Goal: Task Accomplishment & Management: Use online tool/utility

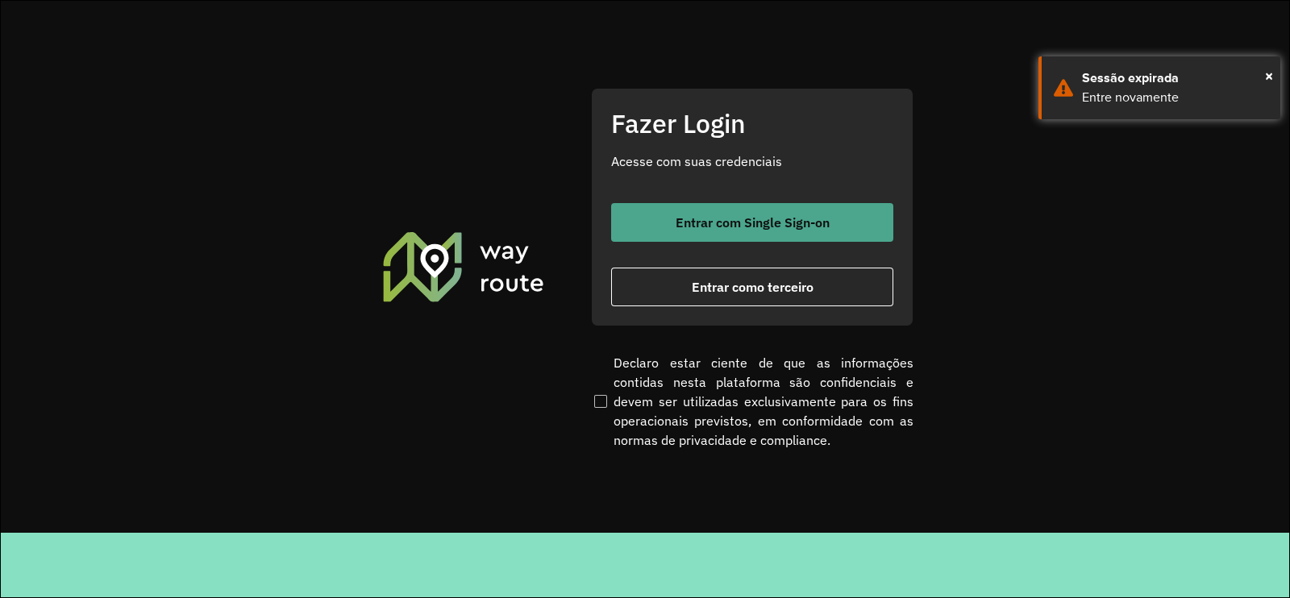
click at [672, 214] on button "Entrar com Single Sign-on" at bounding box center [752, 222] width 282 height 39
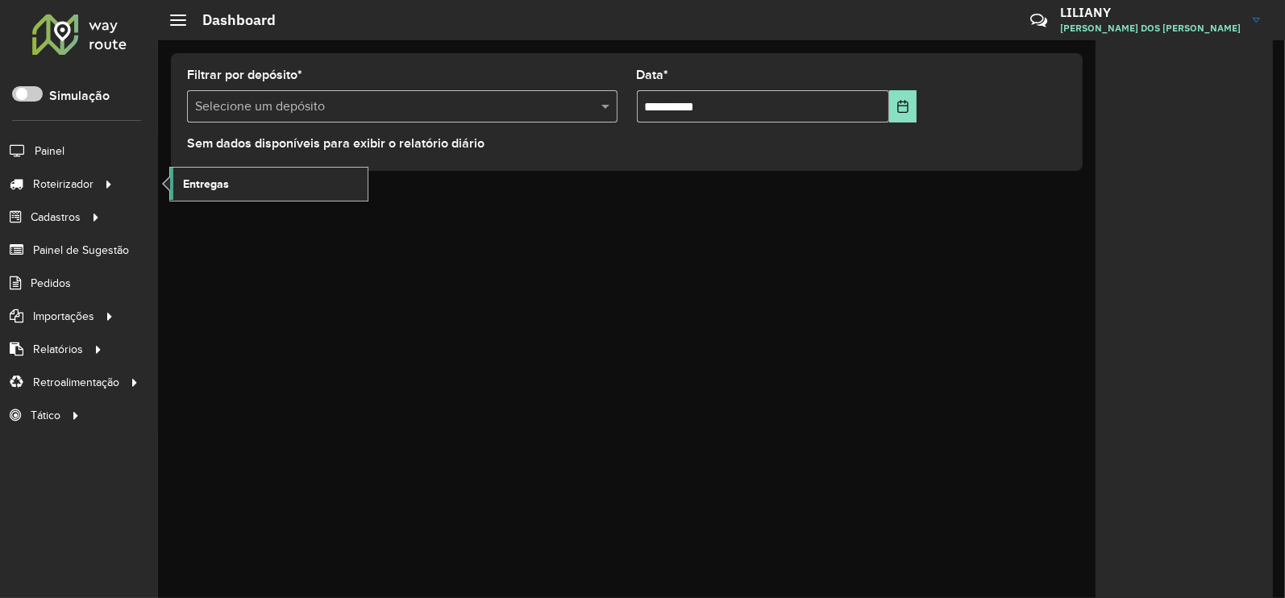
click at [189, 179] on span "Entregas" at bounding box center [206, 184] width 46 height 17
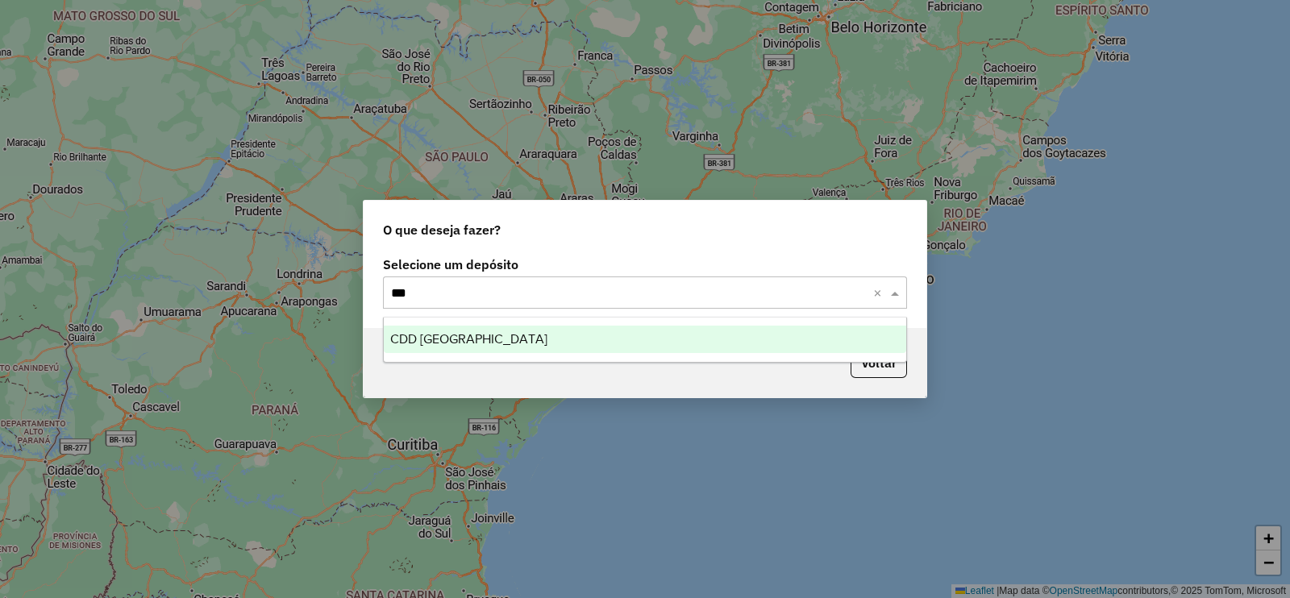
type input "***"
click at [451, 340] on span "CDD [GEOGRAPHIC_DATA]" at bounding box center [468, 339] width 157 height 14
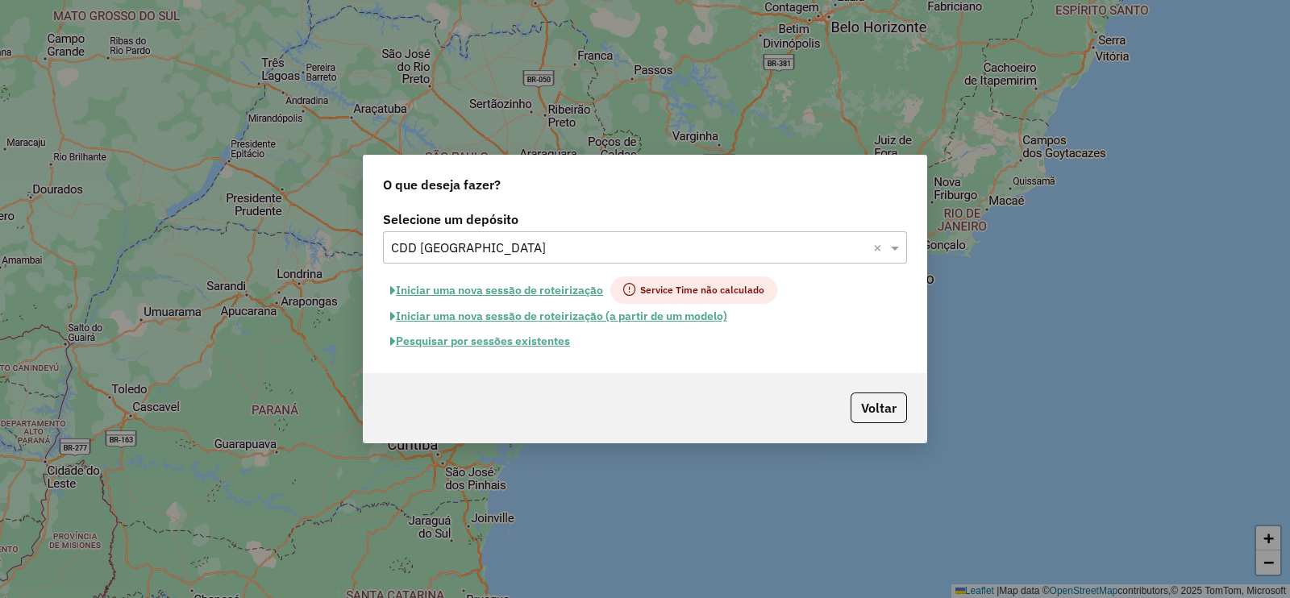
click at [523, 339] on button "Pesquisar por sessões existentes" at bounding box center [480, 341] width 194 height 25
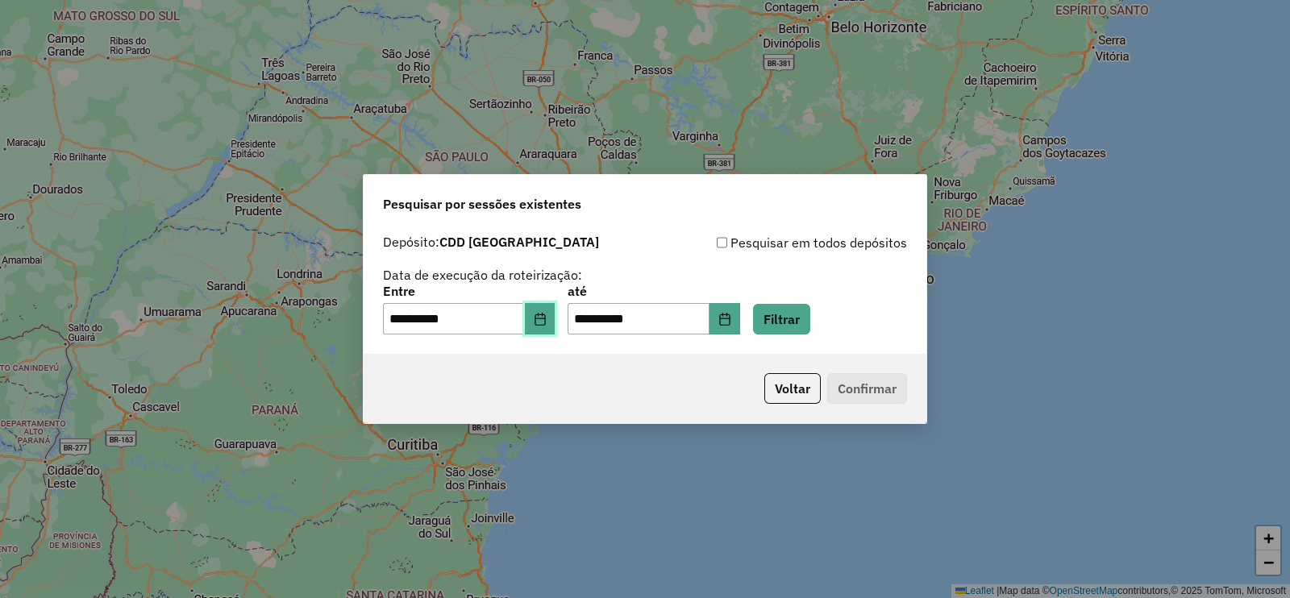
click at [547, 324] on icon "Choose Date" at bounding box center [540, 319] width 13 height 13
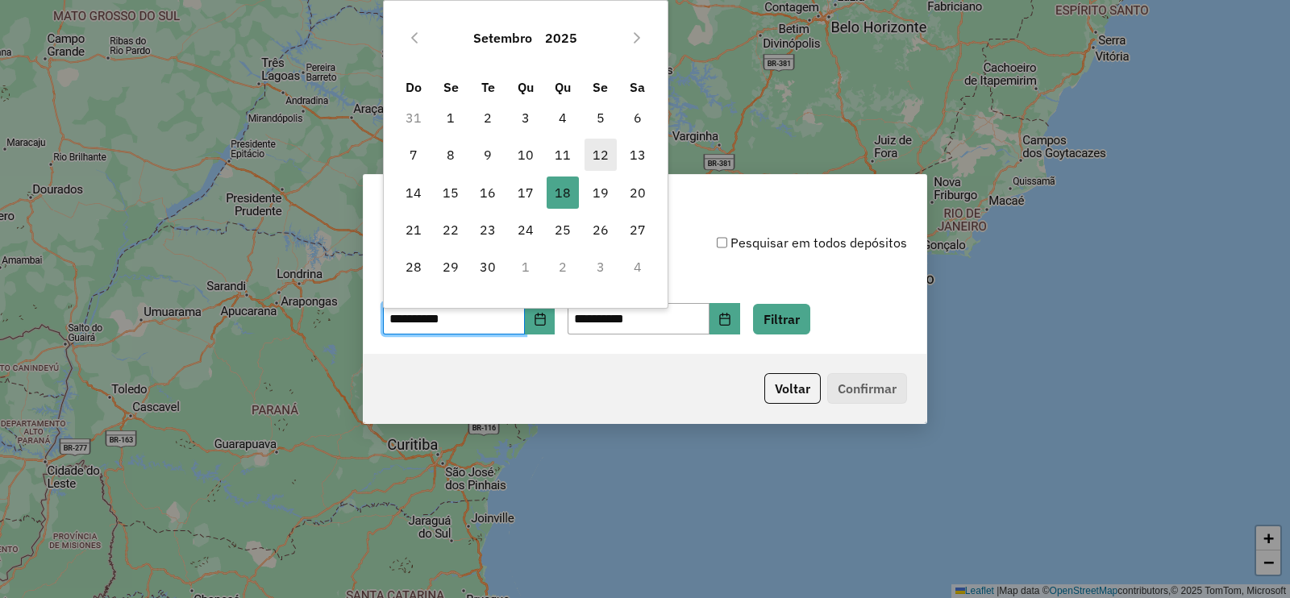
click at [603, 156] on span "12" at bounding box center [600, 155] width 32 height 32
type input "**********"
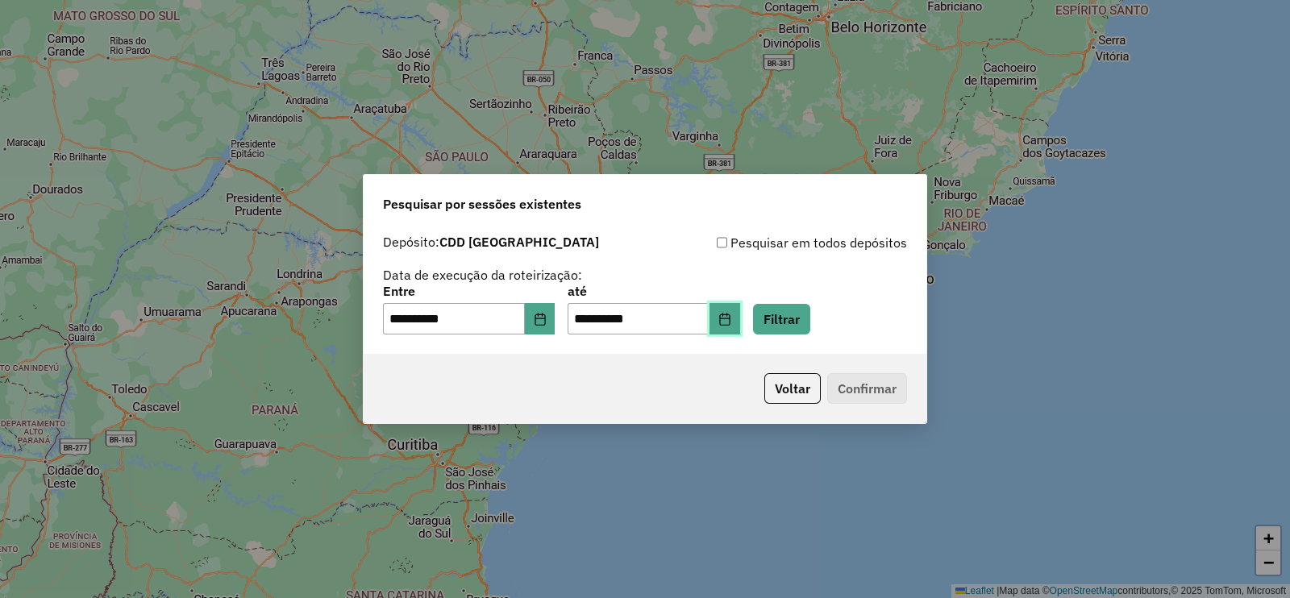
click at [740, 312] on button "Choose Date" at bounding box center [724, 319] width 31 height 32
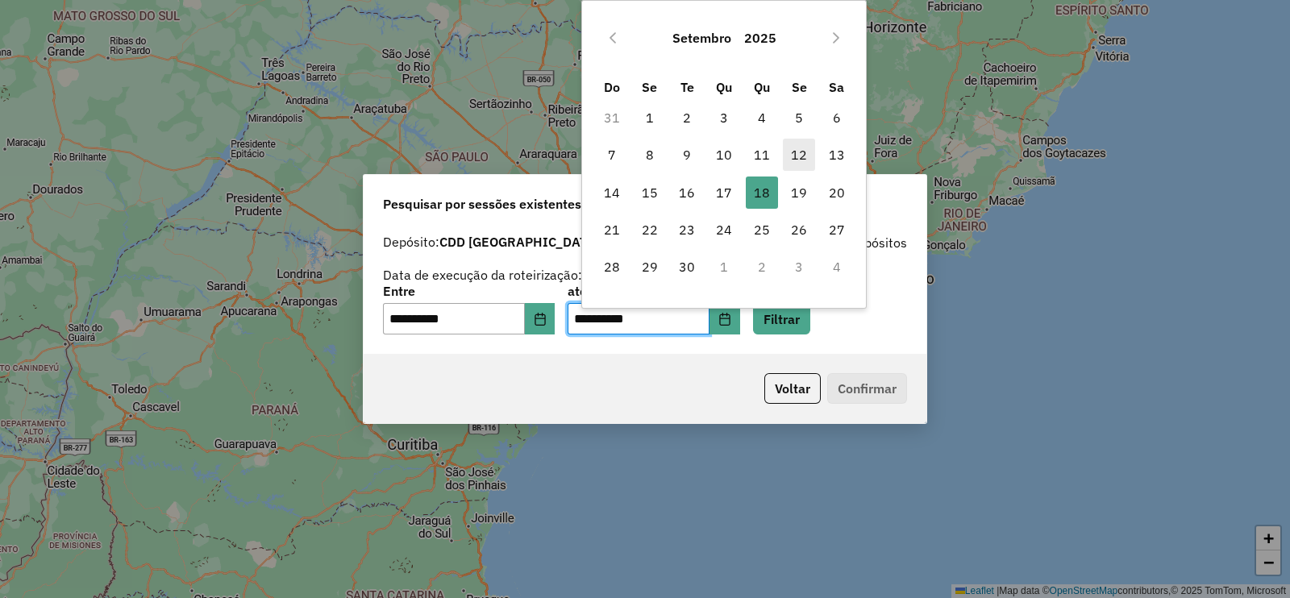
click at [790, 156] on span "12" at bounding box center [799, 155] width 32 height 32
type input "**********"
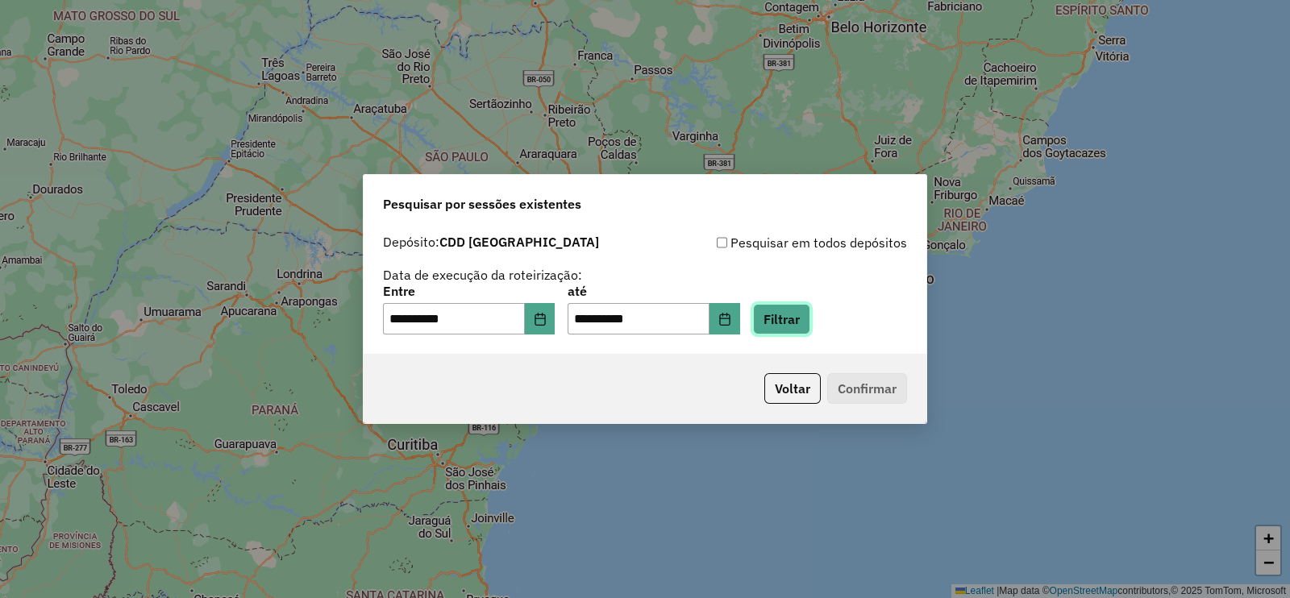
click at [810, 314] on button "Filtrar" at bounding box center [781, 319] width 57 height 31
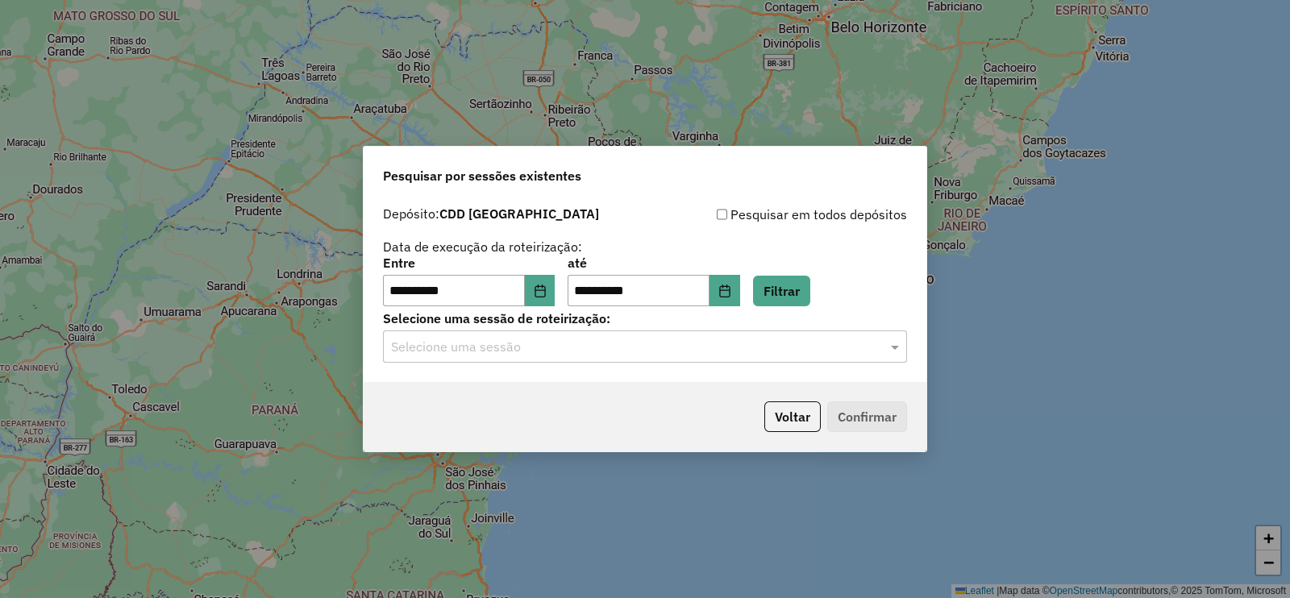
click at [537, 343] on input "text" at bounding box center [629, 347] width 476 height 19
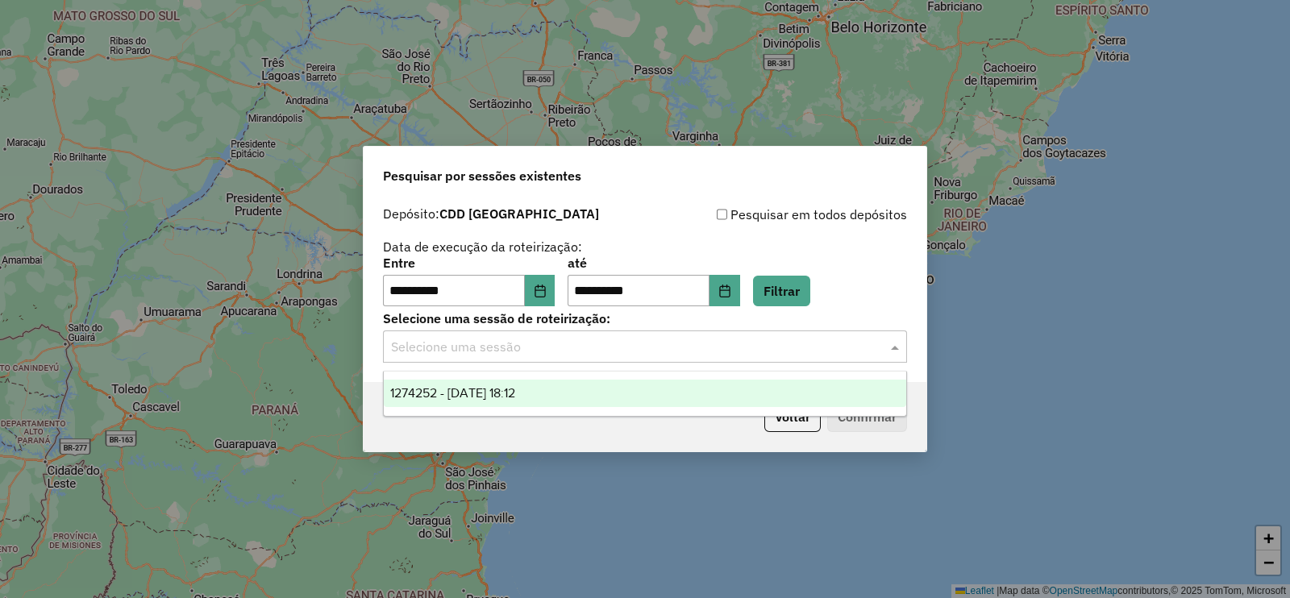
click at [496, 389] on span "1274252 - 12/09/2025 18:12" at bounding box center [452, 393] width 125 height 14
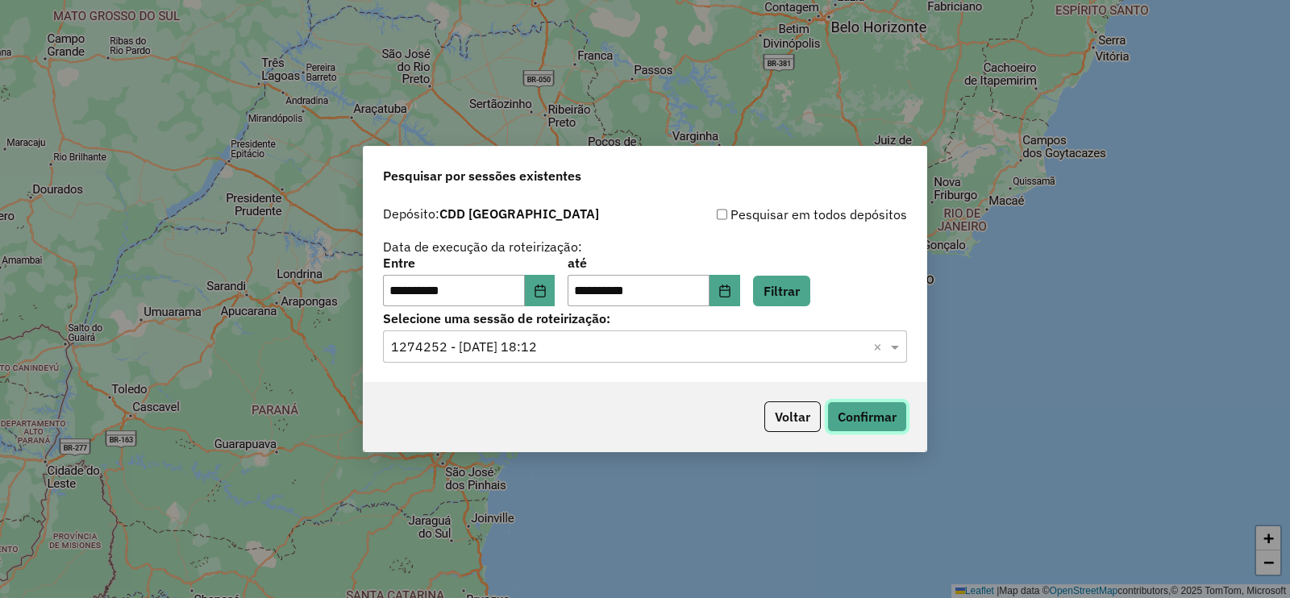
click at [876, 414] on button "Confirmar" at bounding box center [867, 416] width 80 height 31
click at [776, 420] on button "Voltar" at bounding box center [792, 416] width 56 height 31
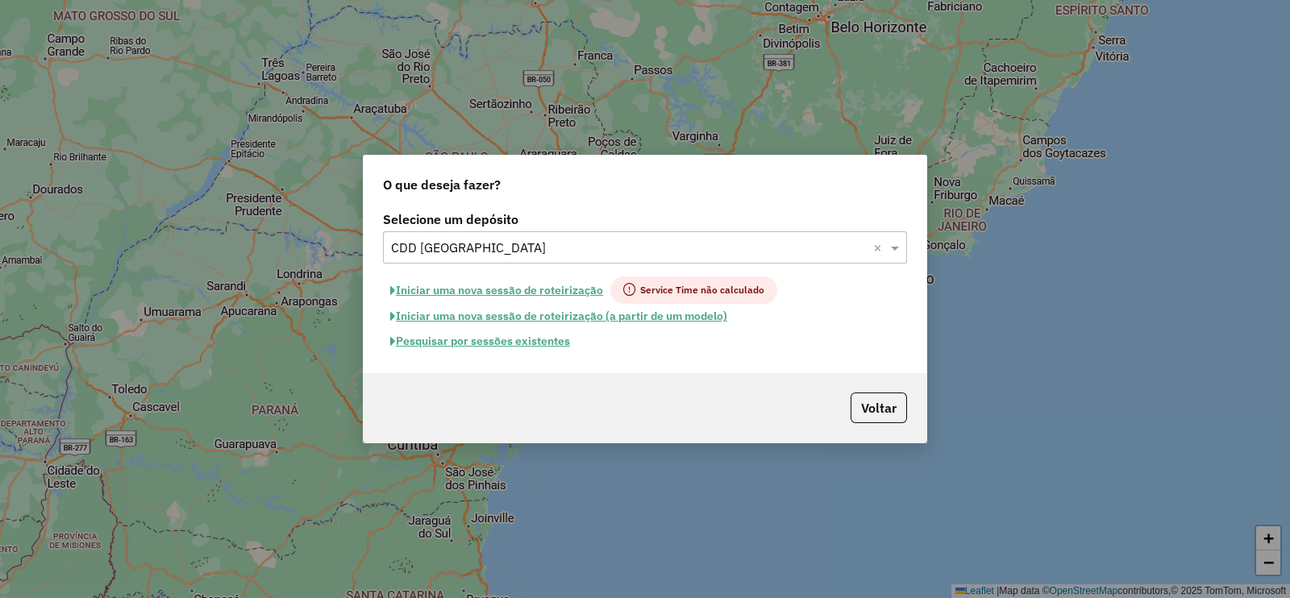
click at [496, 244] on input "text" at bounding box center [629, 248] width 476 height 19
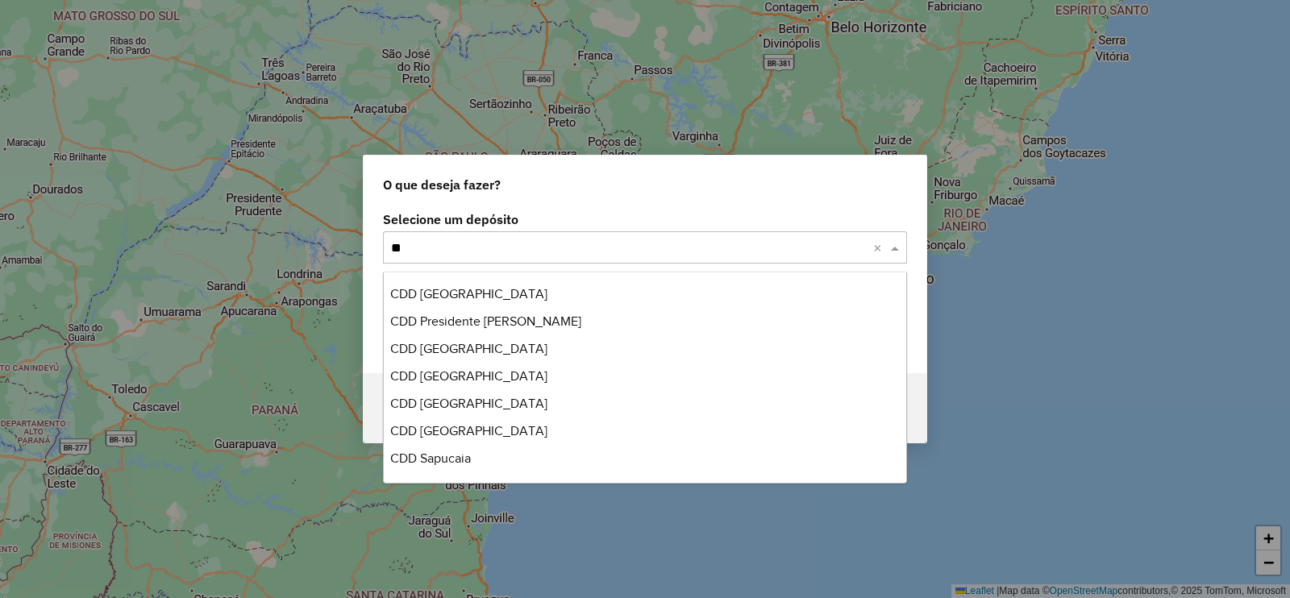
scroll to position [522, 0]
type input "***"
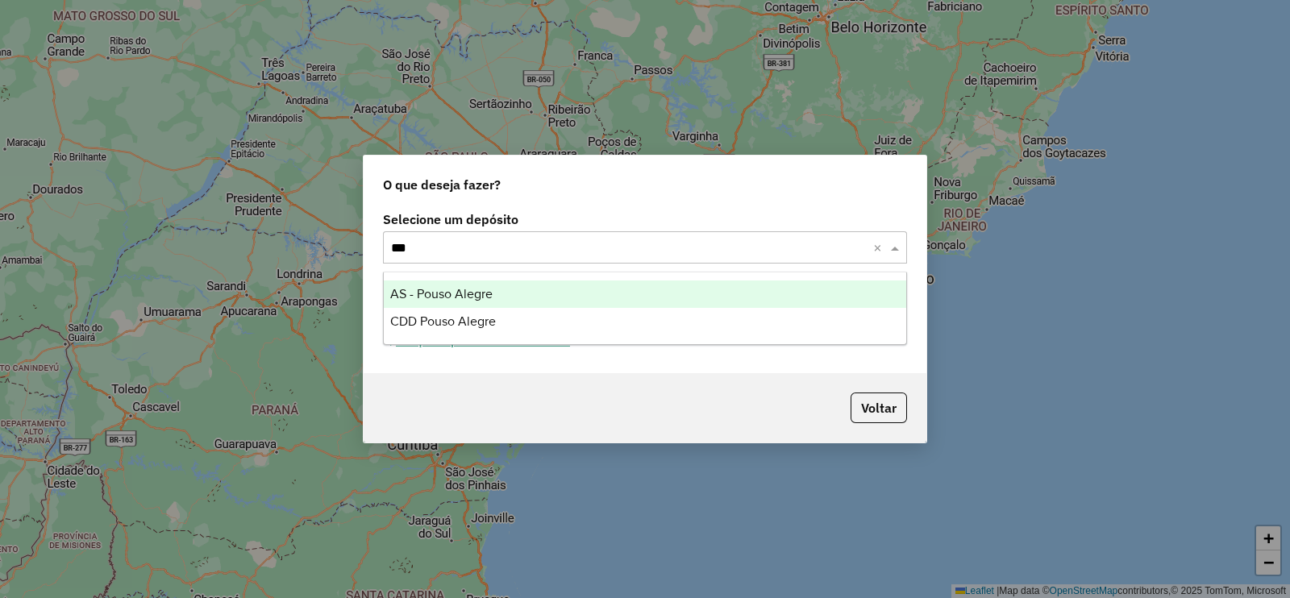
scroll to position [0, 0]
click at [447, 317] on span "CDD Pouso Alegre" at bounding box center [443, 321] width 106 height 14
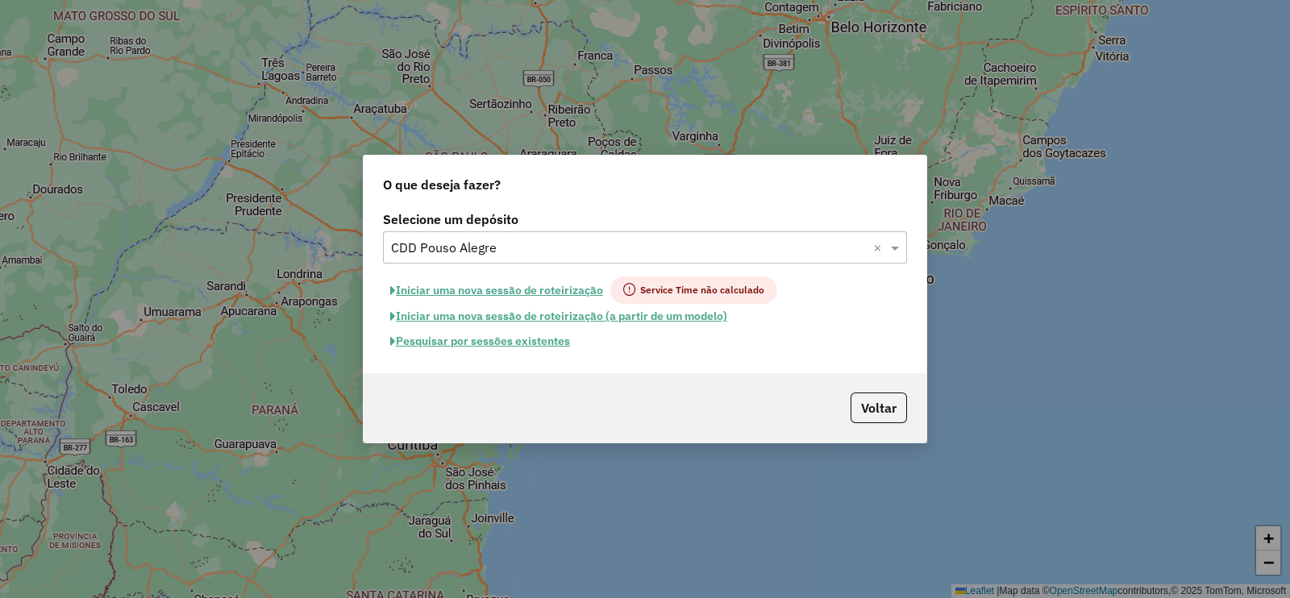
click at [530, 339] on button "Pesquisar por sessões existentes" at bounding box center [480, 341] width 194 height 25
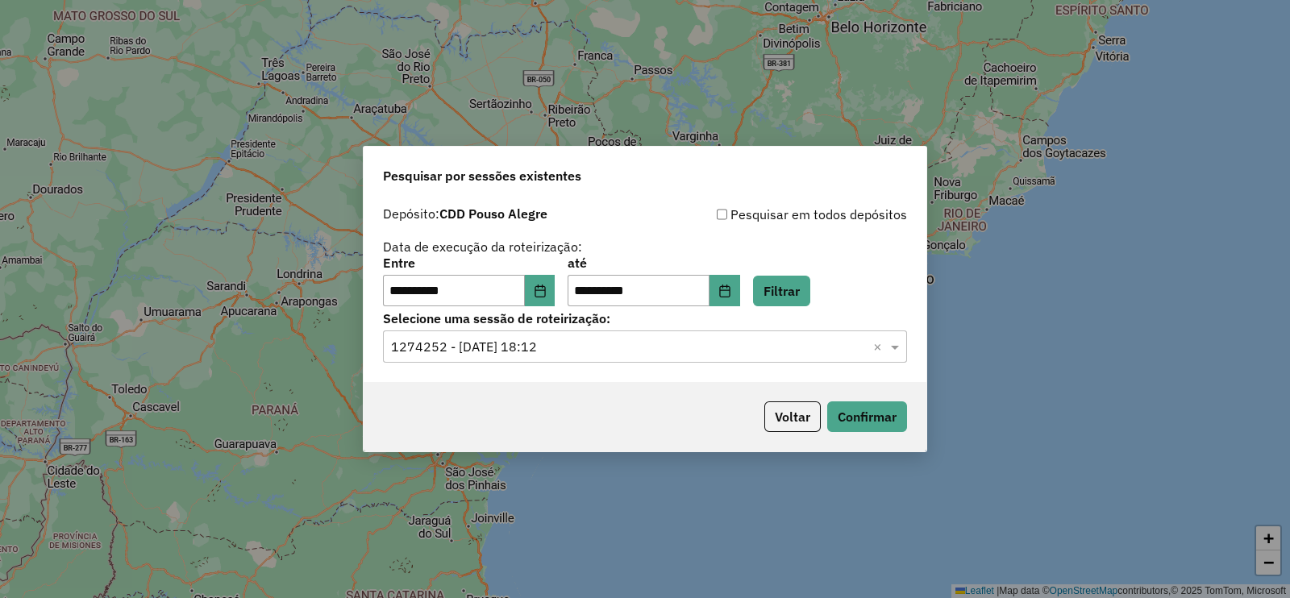
click at [875, 436] on div "Voltar Confirmar" at bounding box center [645, 416] width 563 height 69
click at [855, 417] on button "Confirmar" at bounding box center [867, 416] width 80 height 31
click at [798, 284] on button "Filtrar" at bounding box center [781, 291] width 57 height 31
click at [538, 344] on input "text" at bounding box center [629, 347] width 476 height 19
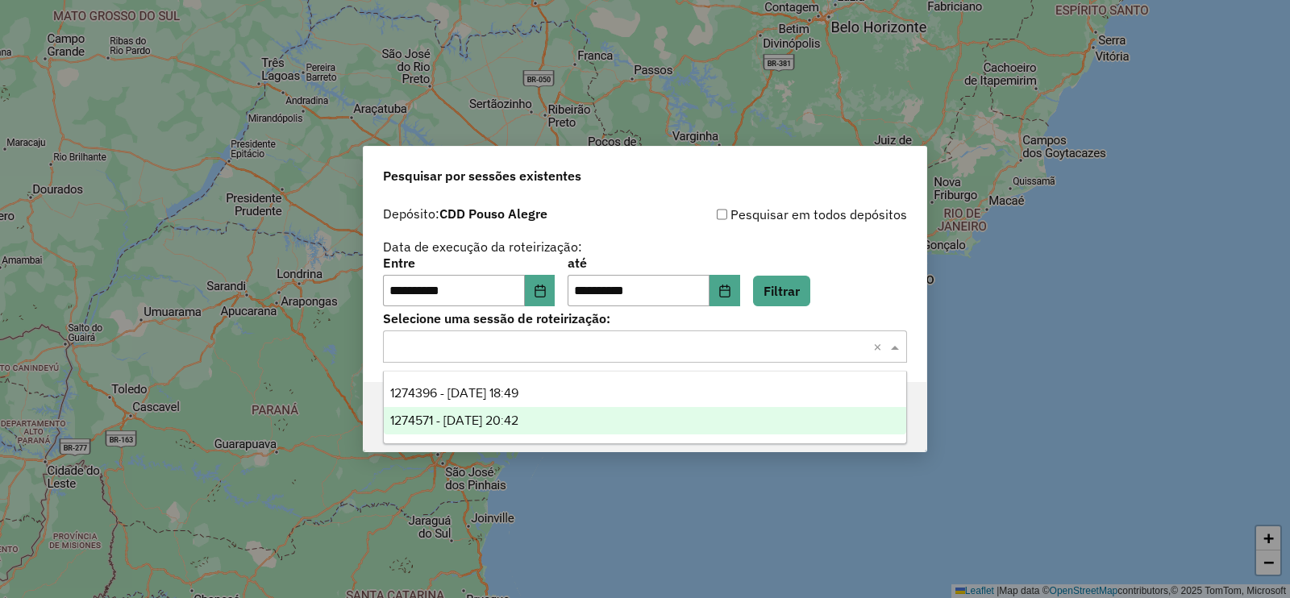
click at [503, 419] on span "1274571 - 12/09/2025 20:42" at bounding box center [454, 421] width 128 height 14
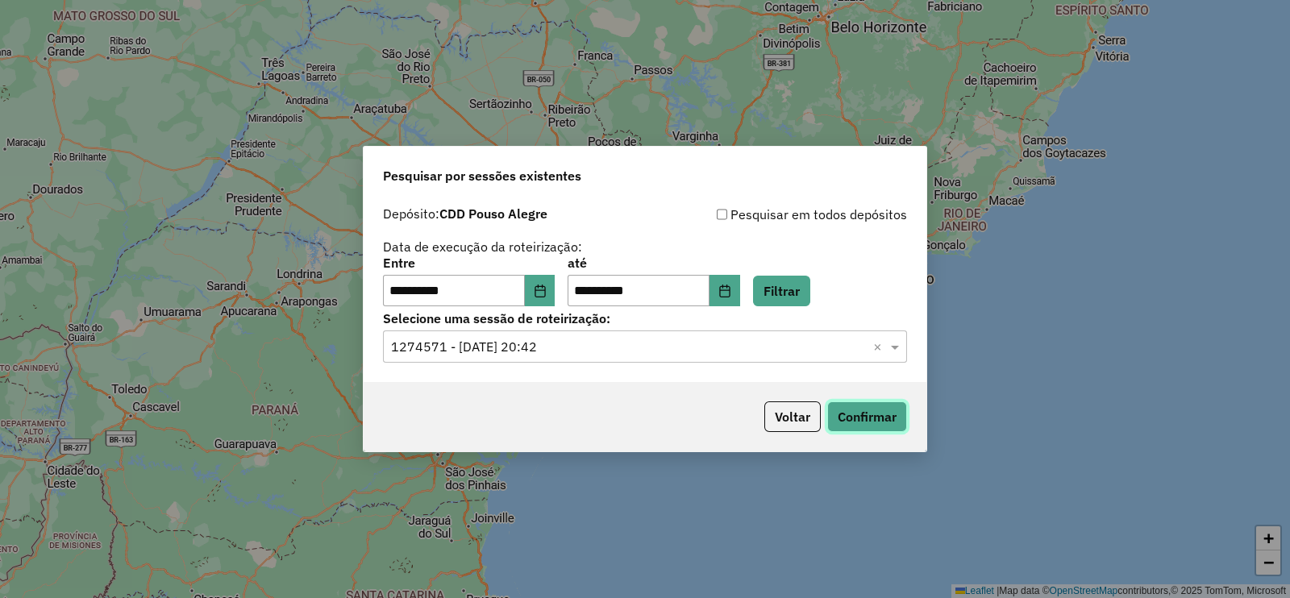
click at [834, 418] on button "Confirmar" at bounding box center [867, 416] width 80 height 31
click at [477, 346] on input "text" at bounding box center [629, 347] width 476 height 19
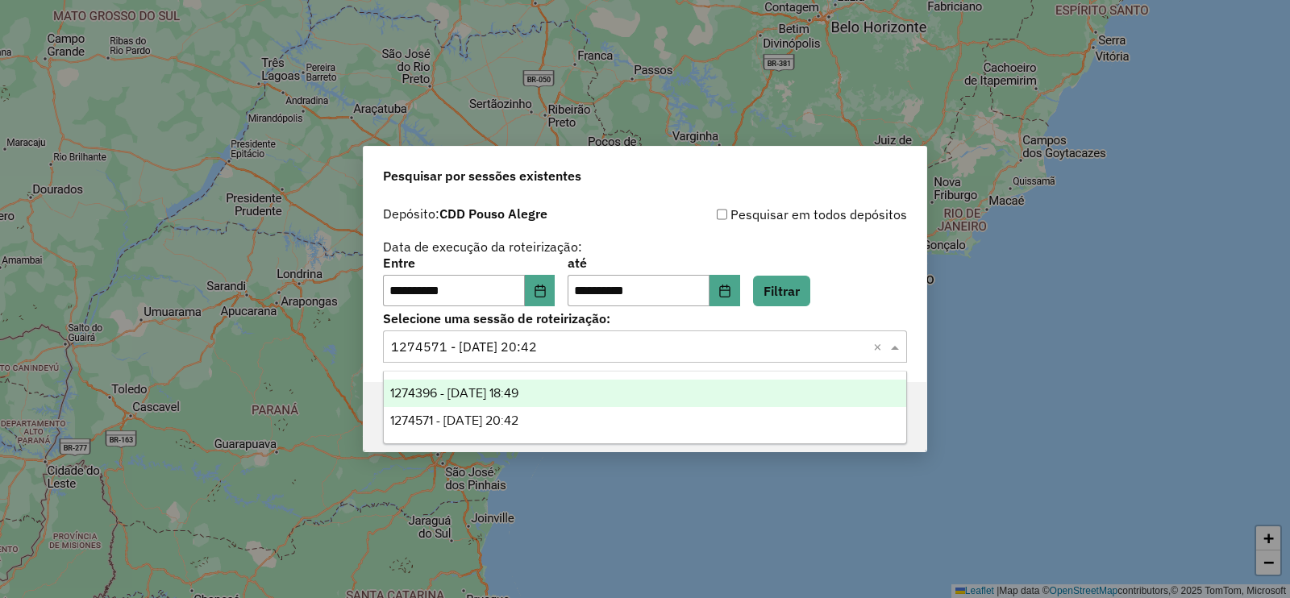
click at [488, 393] on span "1274396 - 12/09/2025 18:49" at bounding box center [454, 393] width 128 height 14
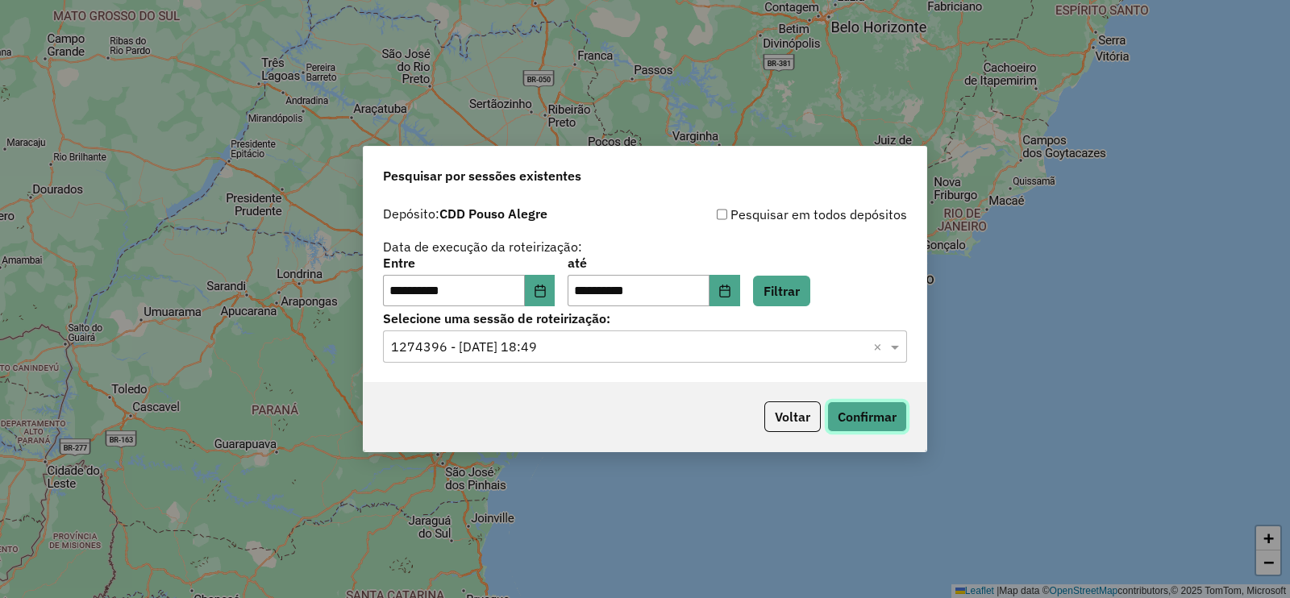
click at [875, 414] on button "Confirmar" at bounding box center [867, 416] width 80 height 31
click at [559, 348] on input "text" at bounding box center [629, 347] width 476 height 19
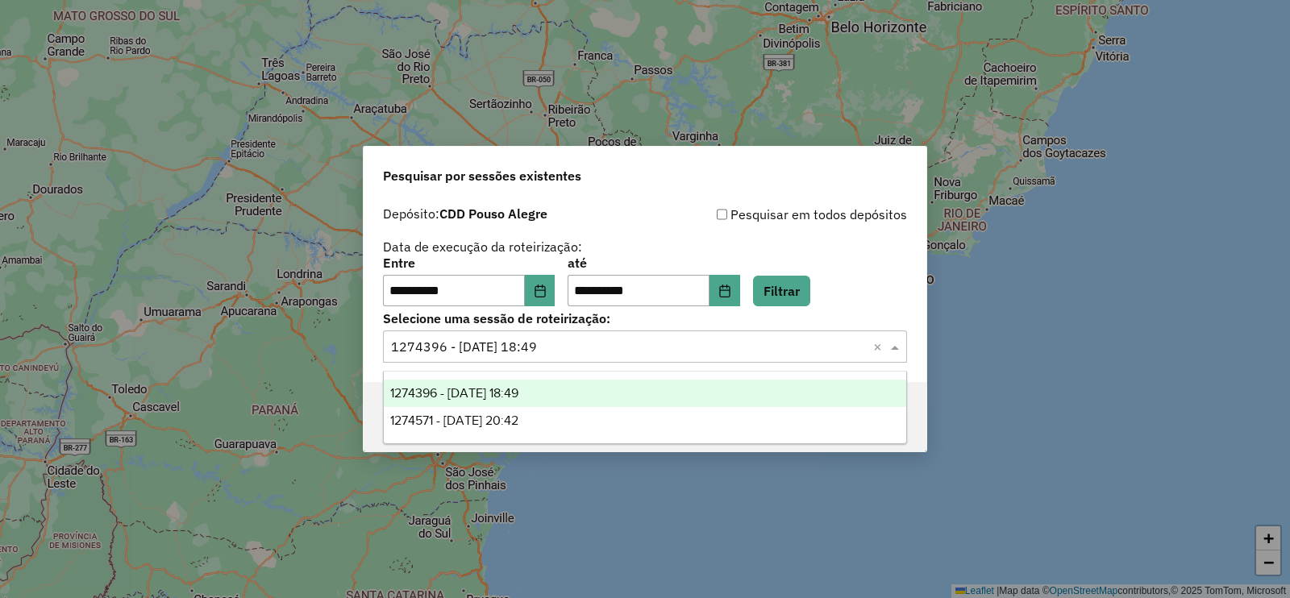
click at [819, 192] on div "Pesquisar por sessões existentes" at bounding box center [645, 173] width 563 height 52
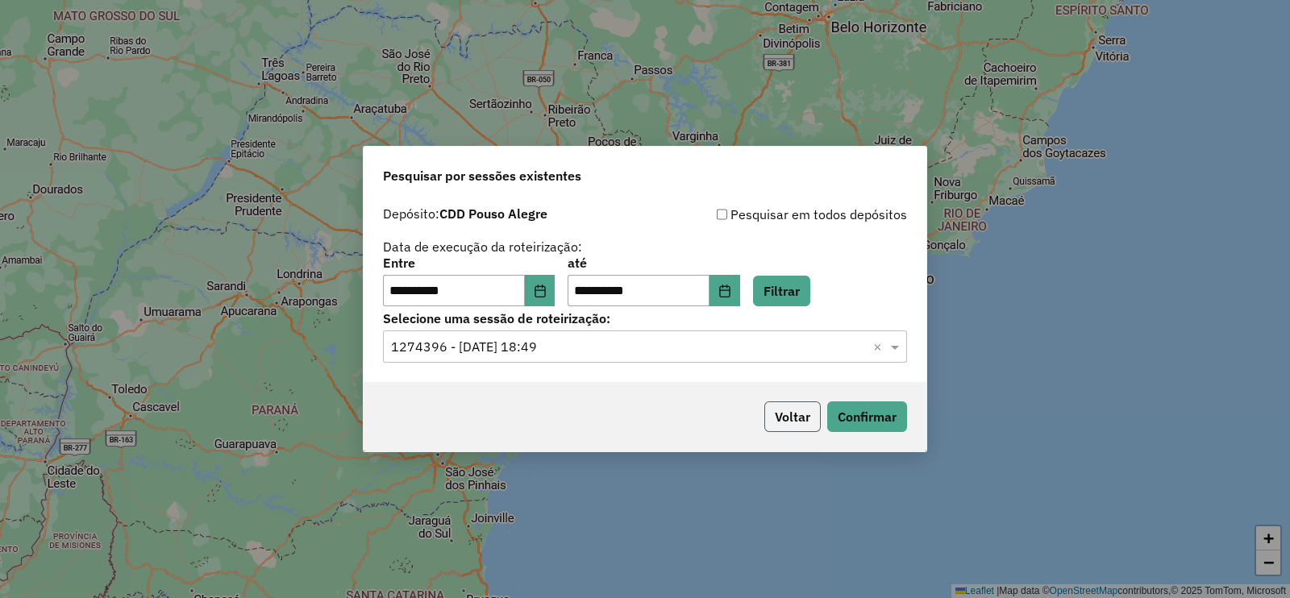
click at [772, 414] on button "Voltar" at bounding box center [792, 416] width 56 height 31
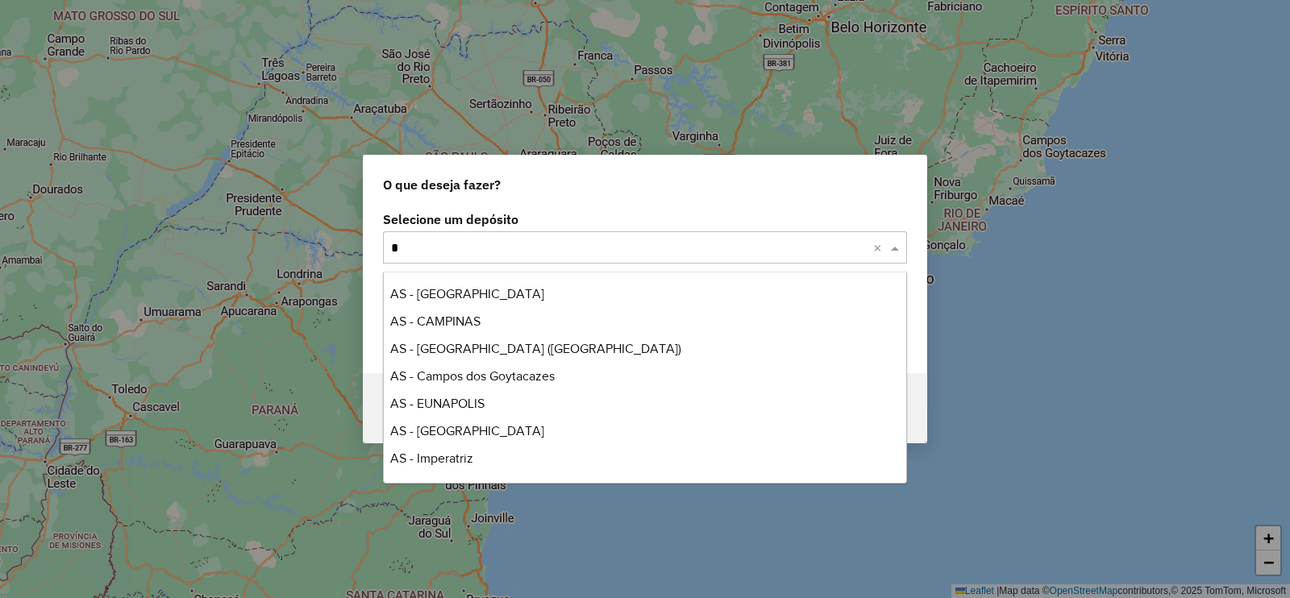
scroll to position [1315, 0]
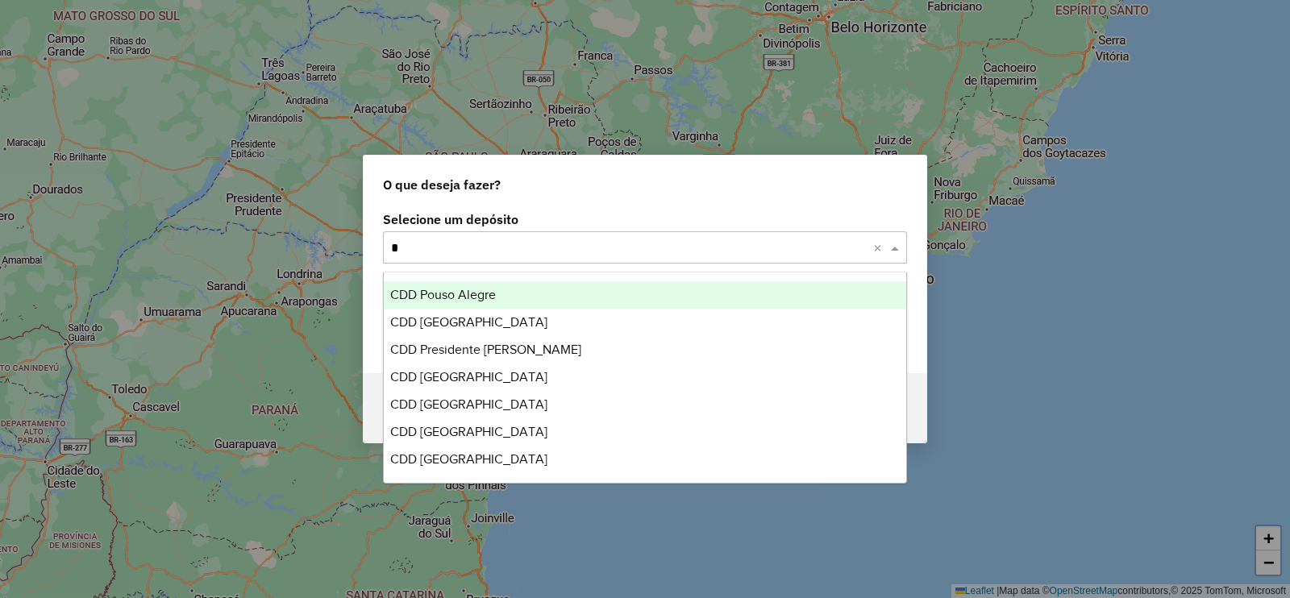
type input "**"
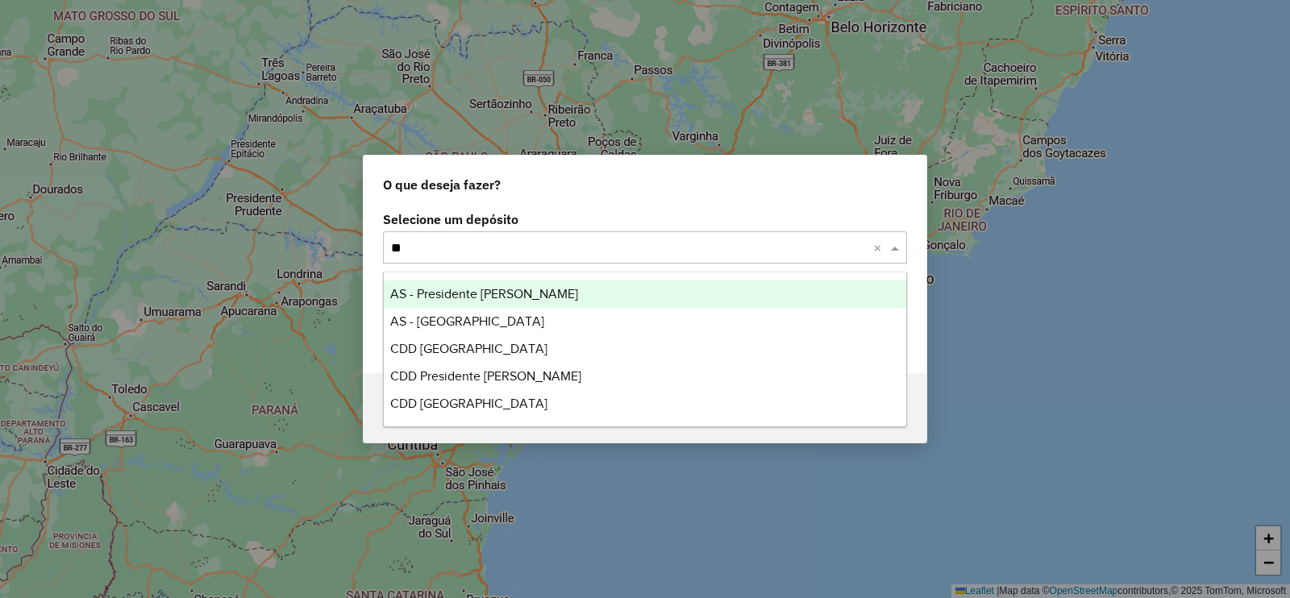
scroll to position [0, 0]
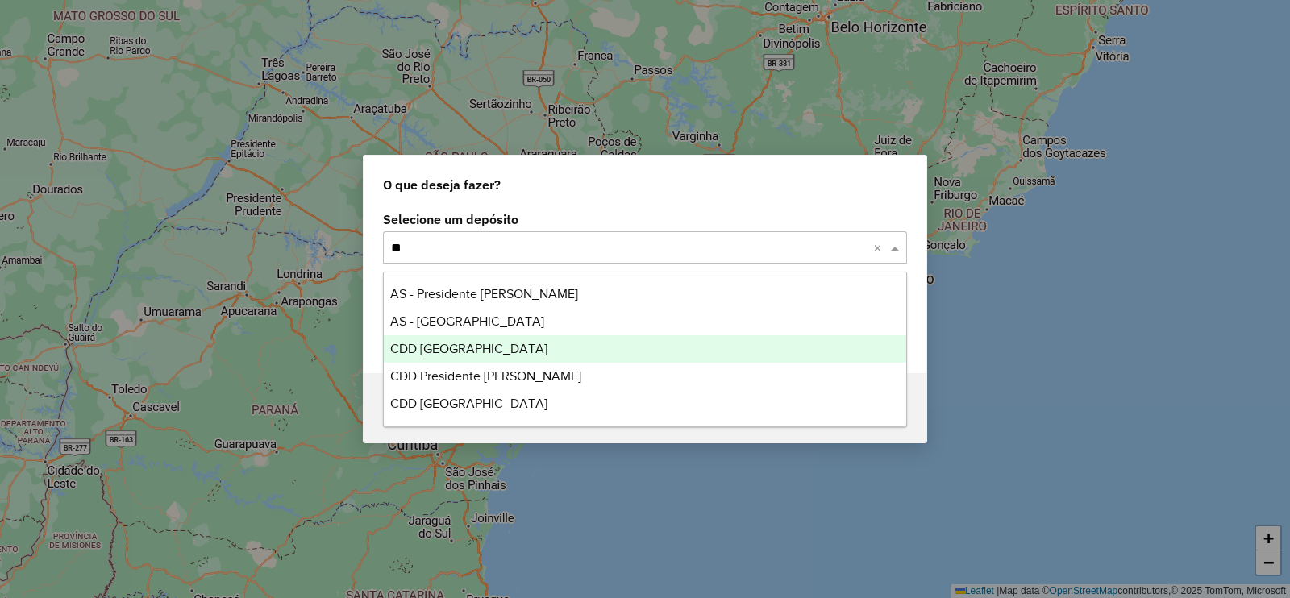
click at [455, 347] on span "CDD [GEOGRAPHIC_DATA]" at bounding box center [468, 349] width 157 height 14
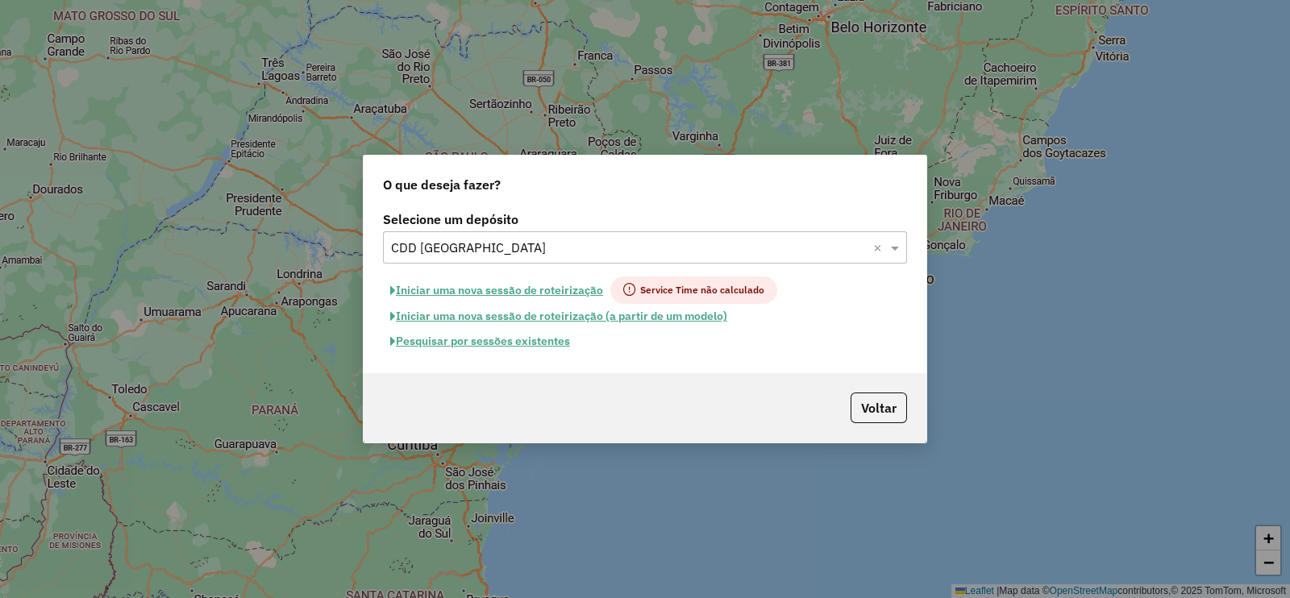
click at [544, 335] on button "Pesquisar por sessões existentes" at bounding box center [480, 341] width 194 height 25
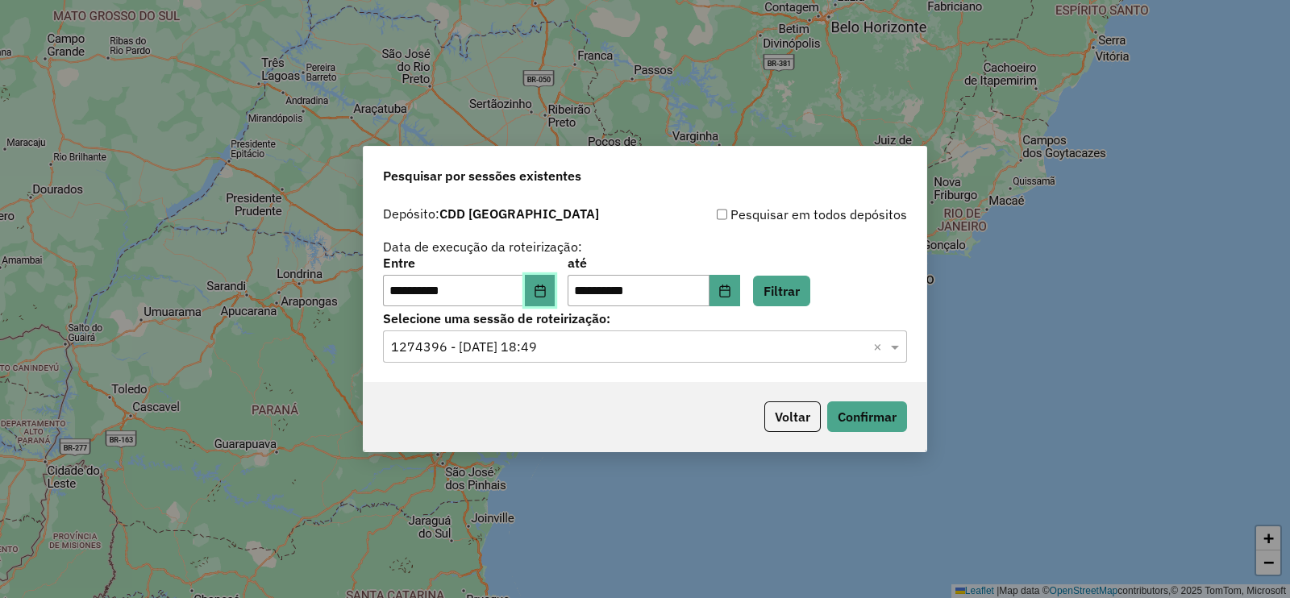
click at [547, 288] on icon "Choose Date" at bounding box center [540, 291] width 13 height 13
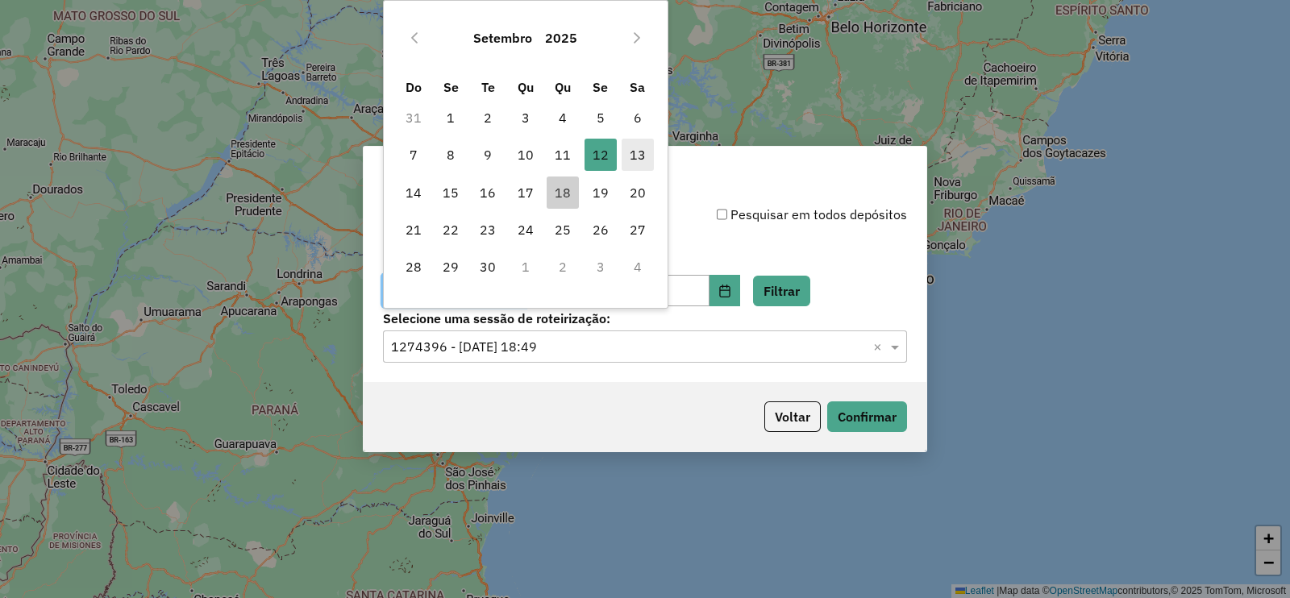
click at [634, 156] on span "13" at bounding box center [638, 155] width 32 height 32
type input "**********"
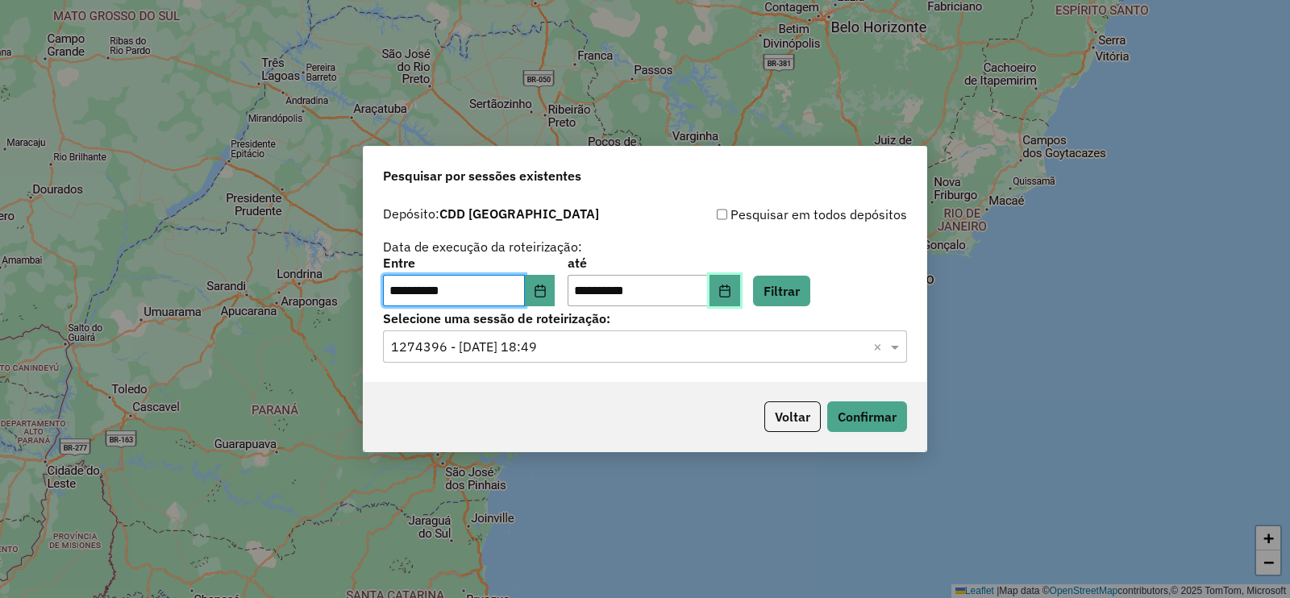
click at [731, 285] on icon "Choose Date" at bounding box center [724, 291] width 13 height 13
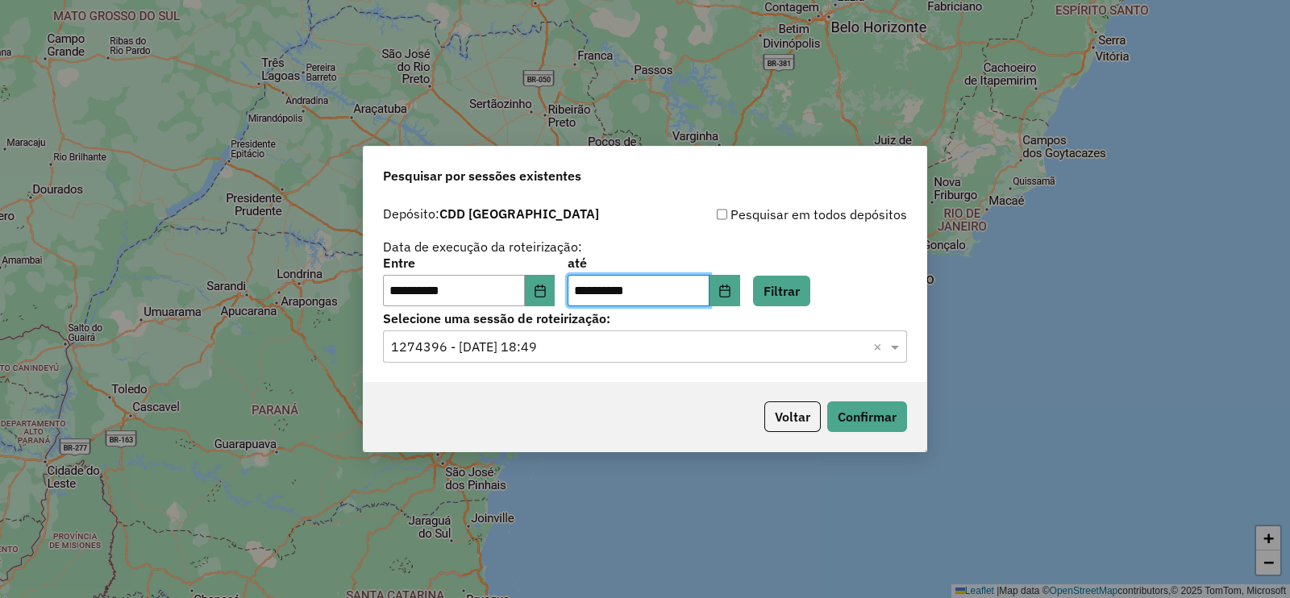
click at [881, 277] on div "**********" at bounding box center [645, 282] width 524 height 50
click at [810, 284] on button "Filtrar" at bounding box center [781, 291] width 57 height 31
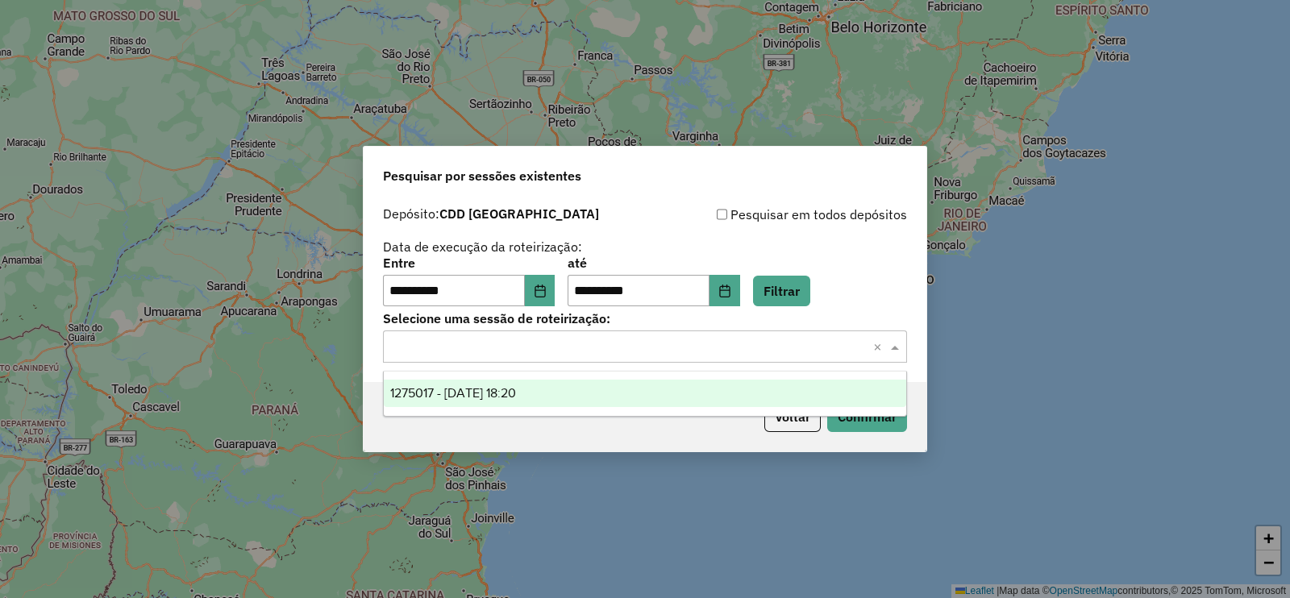
click at [484, 345] on input "text" at bounding box center [629, 347] width 476 height 19
click at [464, 389] on span "1275017 - 13/09/2025 18:20" at bounding box center [453, 393] width 126 height 14
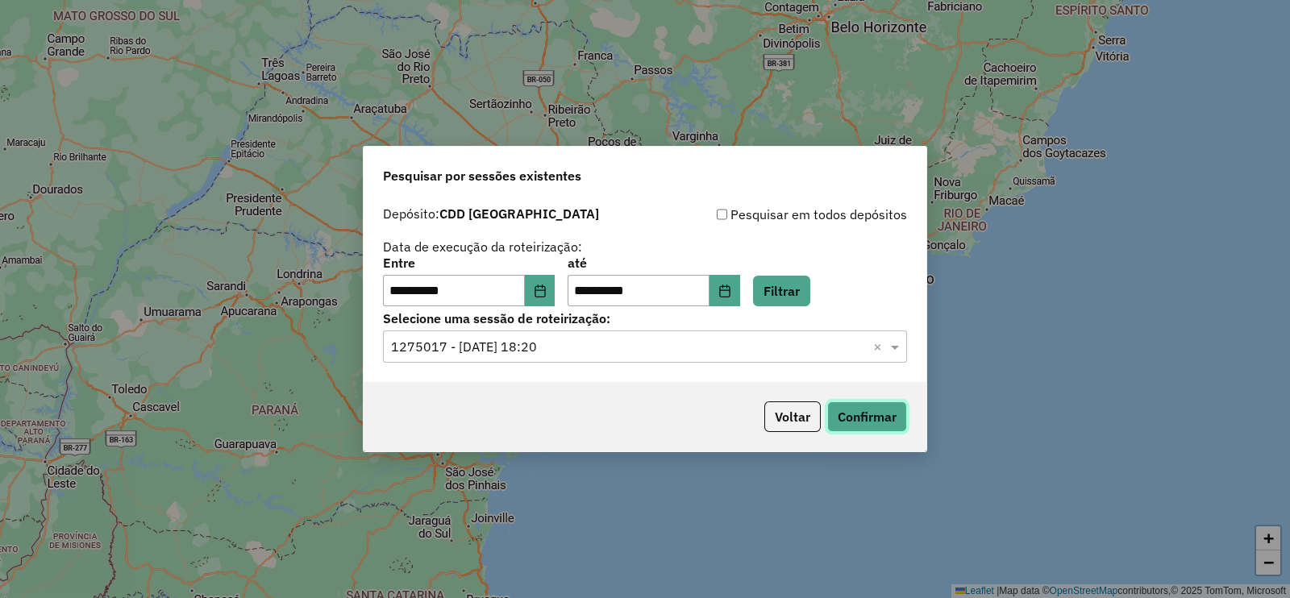
click at [853, 414] on button "Confirmar" at bounding box center [867, 416] width 80 height 31
click at [547, 295] on icon "Choose Date" at bounding box center [540, 291] width 13 height 13
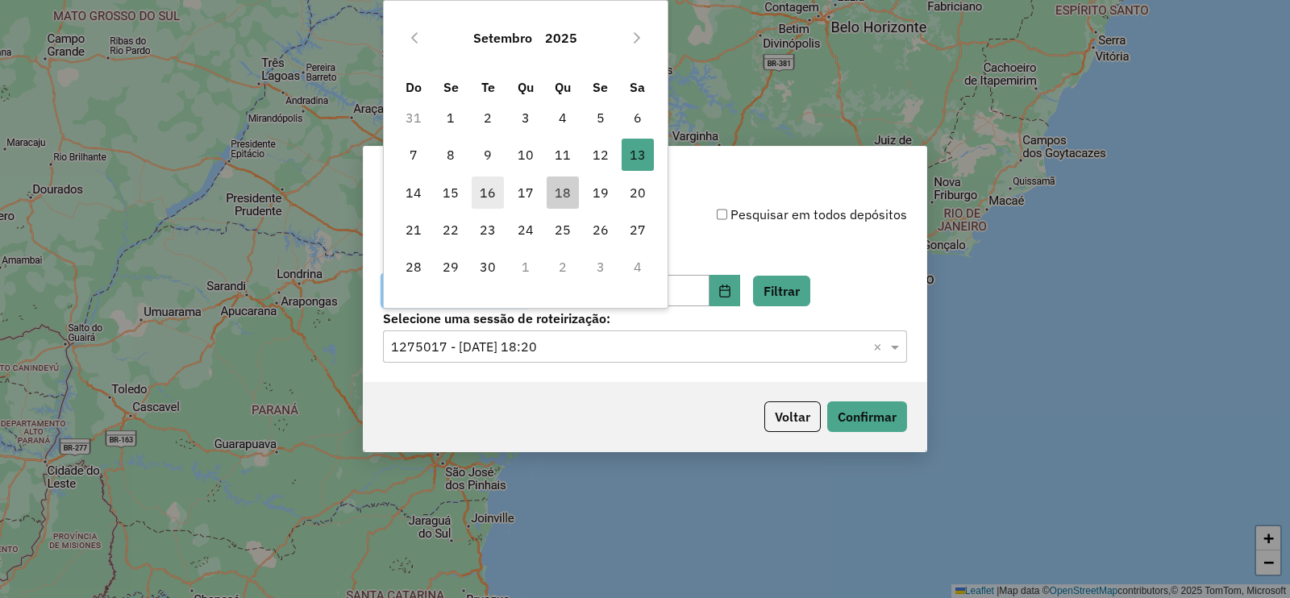
click at [492, 193] on span "16" at bounding box center [488, 193] width 32 height 32
type input "**********"
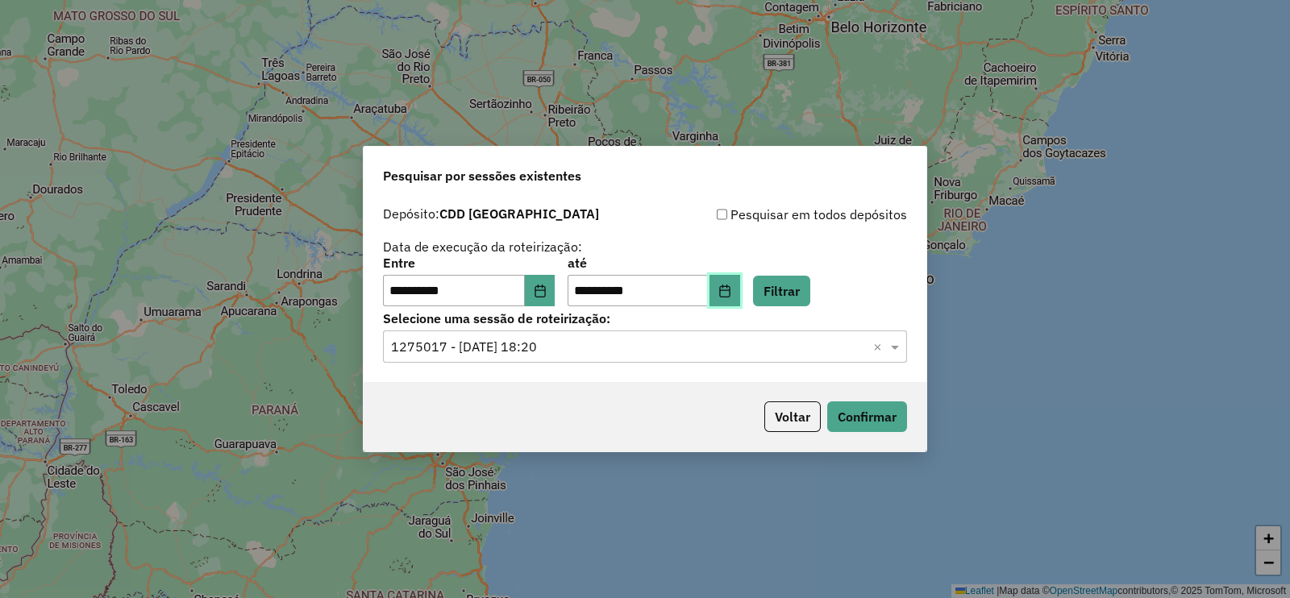
click at [737, 285] on button "Choose Date" at bounding box center [724, 291] width 31 height 32
click at [896, 264] on div "**********" at bounding box center [645, 282] width 524 height 50
click at [810, 286] on button "Filtrar" at bounding box center [781, 291] width 57 height 31
click at [517, 345] on input "text" at bounding box center [629, 347] width 476 height 19
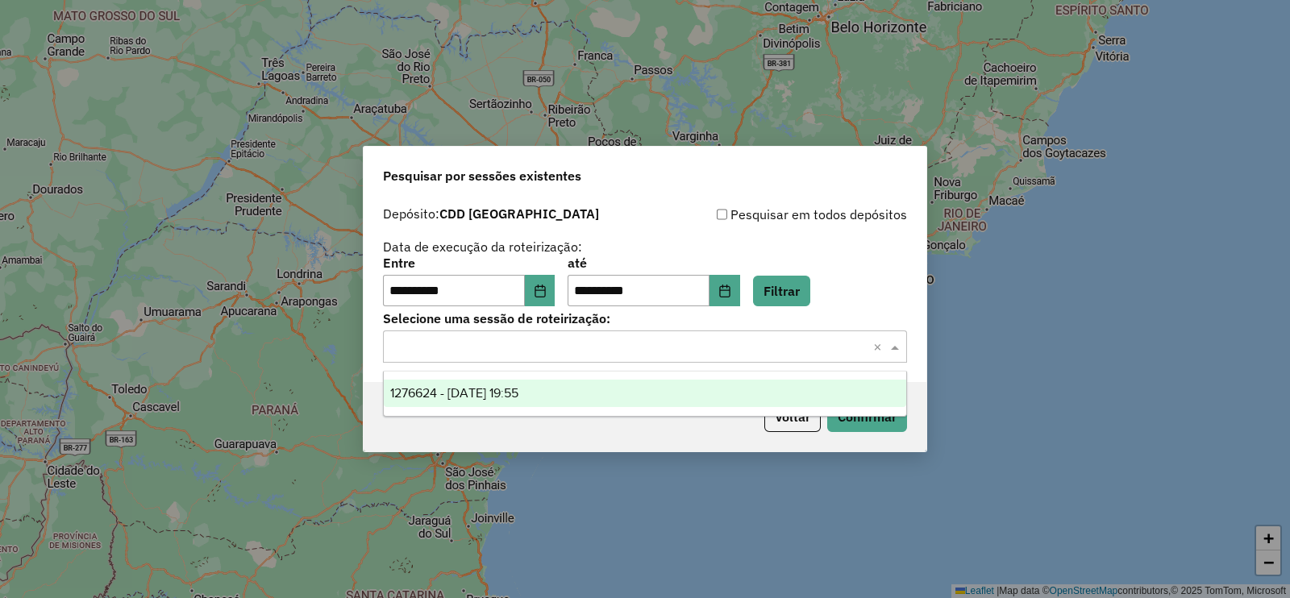
click at [505, 389] on span "1276624 - 16/09/2025 19:55" at bounding box center [454, 393] width 128 height 14
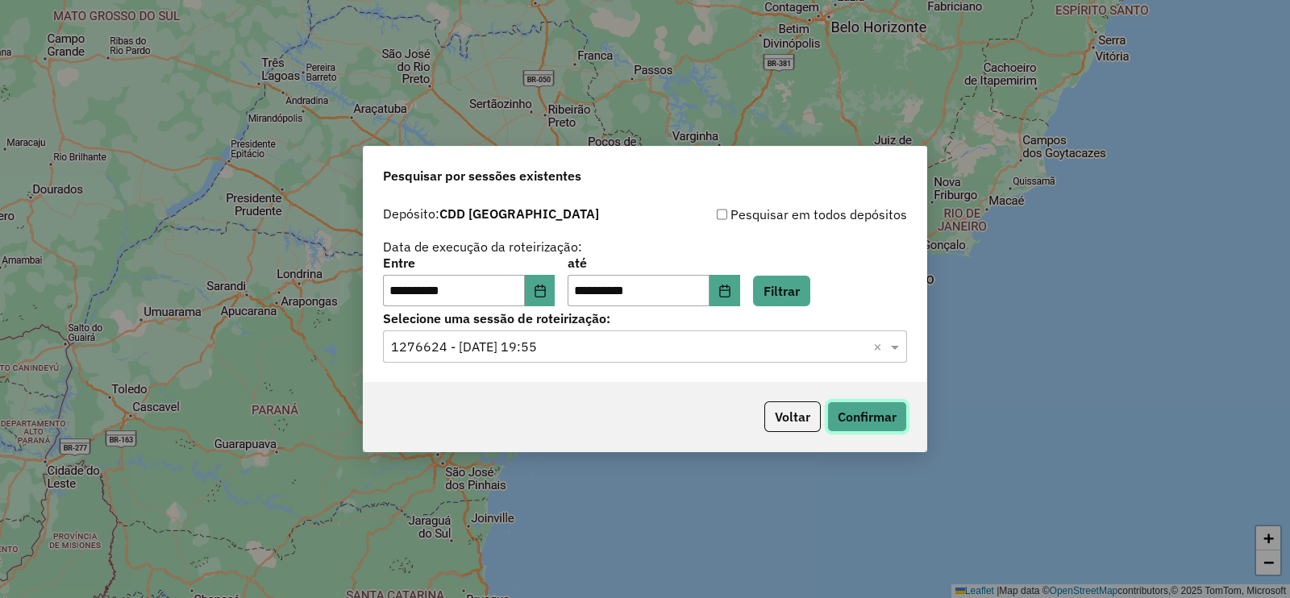
click at [863, 411] on button "Confirmar" at bounding box center [867, 416] width 80 height 31
click at [777, 417] on button "Voltar" at bounding box center [792, 416] width 56 height 31
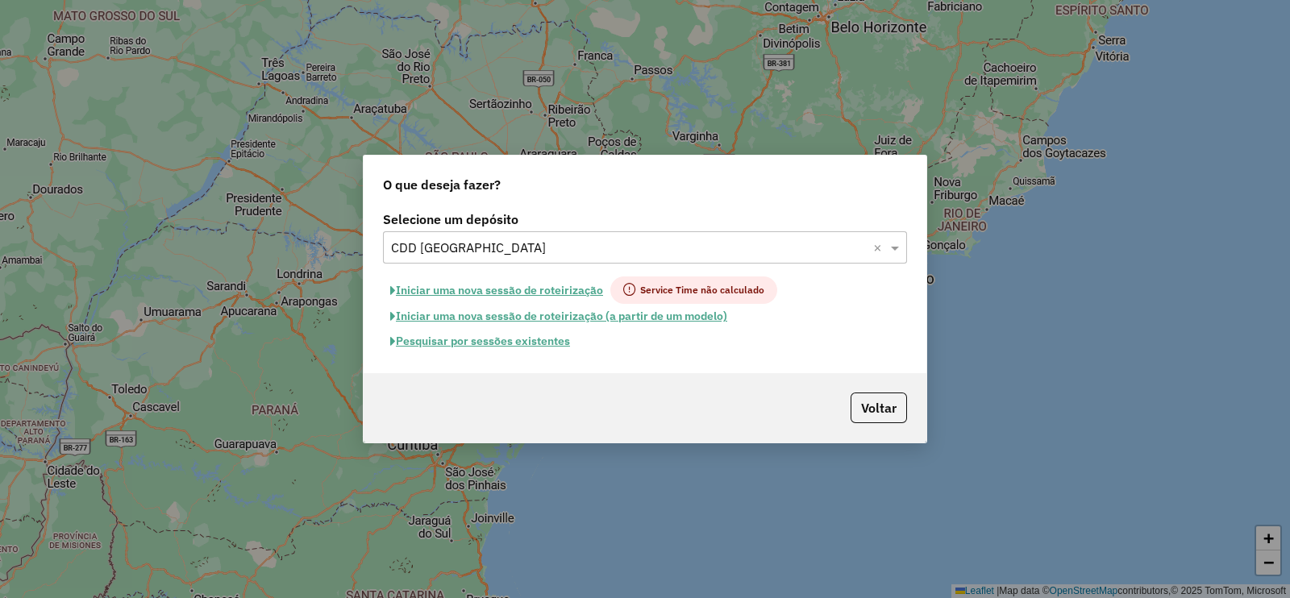
click at [534, 244] on input "text" at bounding box center [629, 248] width 476 height 19
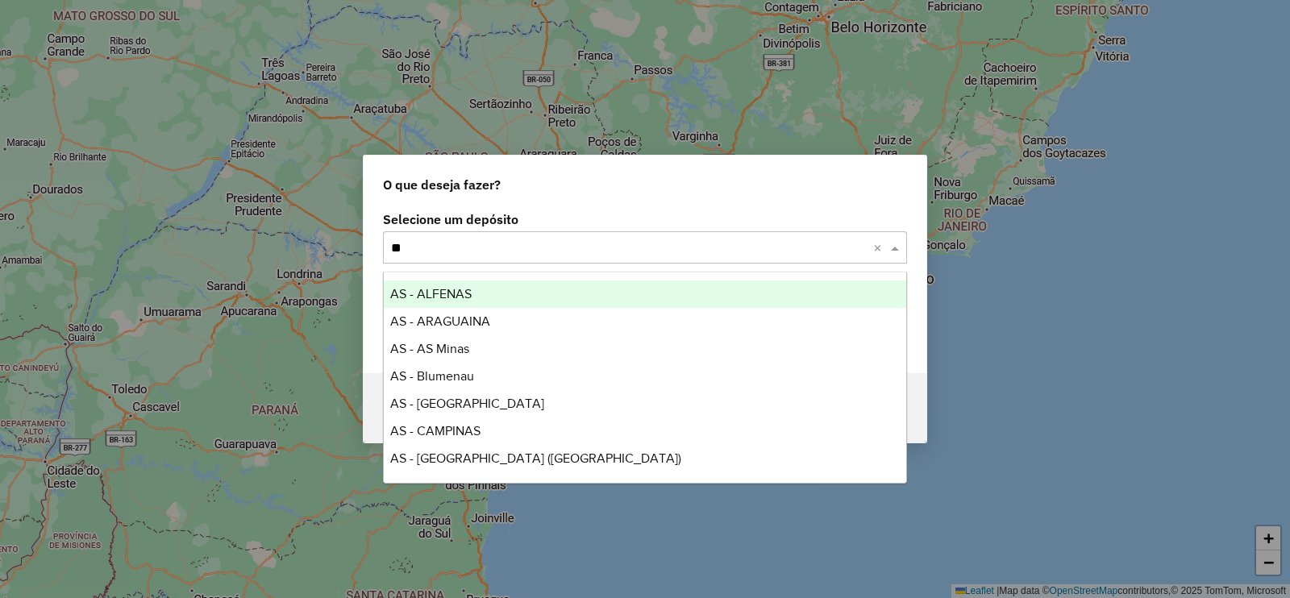
type input "***"
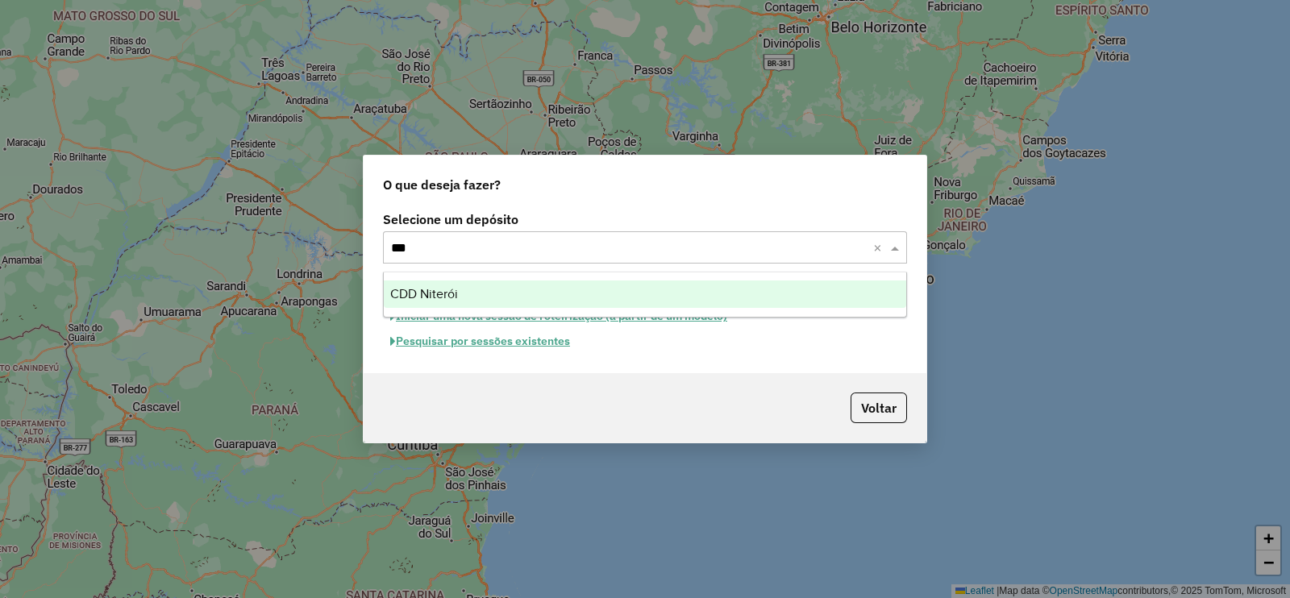
click at [481, 296] on div "CDD Niterói" at bounding box center [645, 294] width 522 height 27
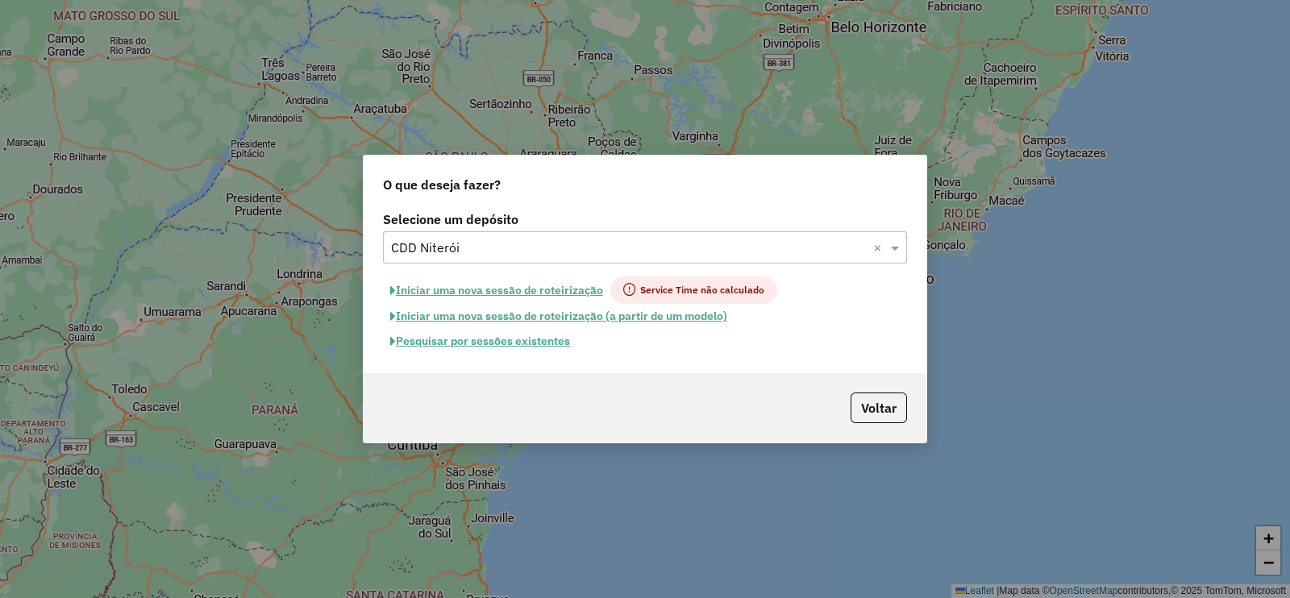
click at [498, 340] on button "Pesquisar por sessões existentes" at bounding box center [480, 341] width 194 height 25
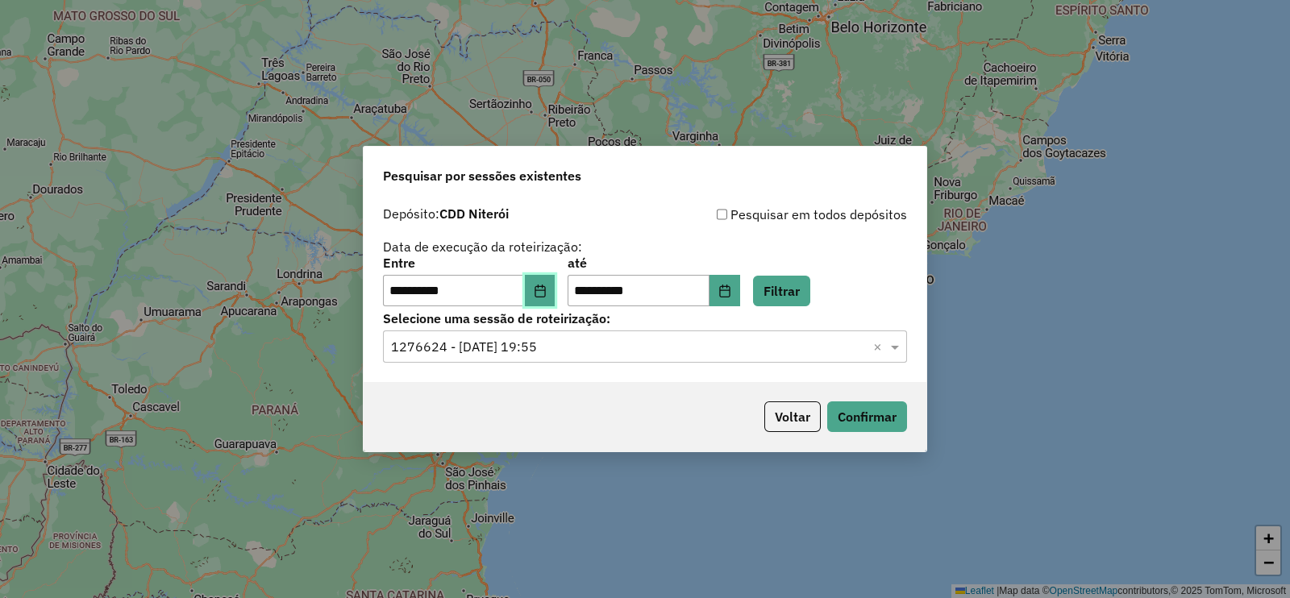
click at [555, 300] on button "Choose Date" at bounding box center [540, 291] width 31 height 32
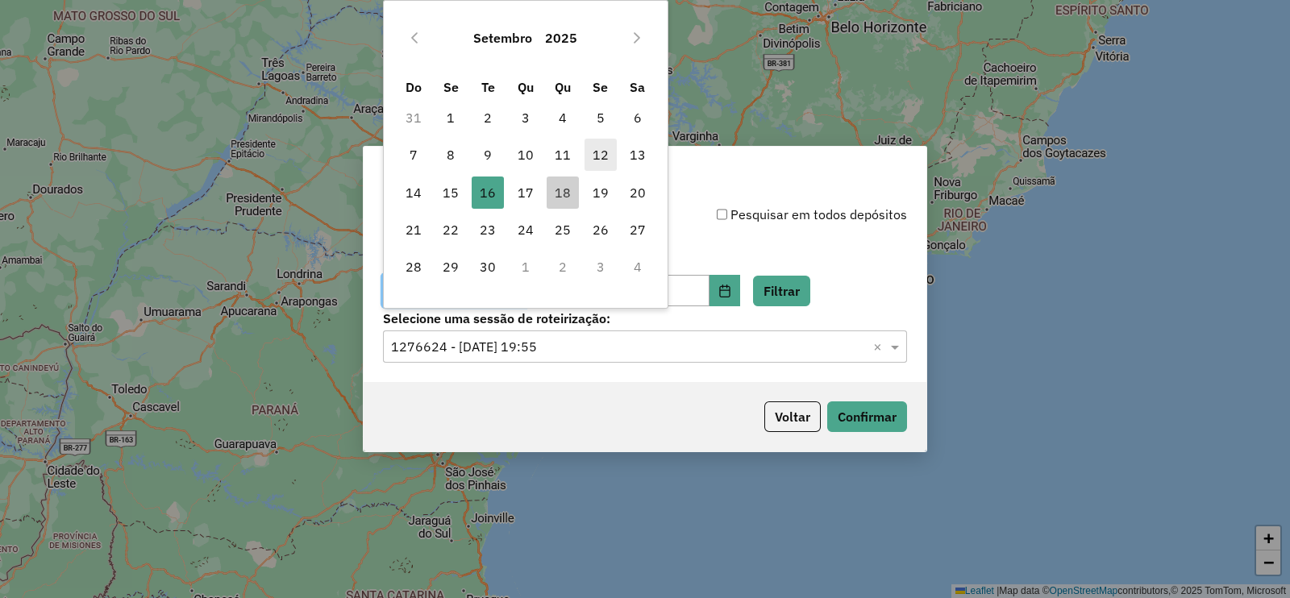
click at [601, 154] on span "12" at bounding box center [600, 155] width 32 height 32
type input "**********"
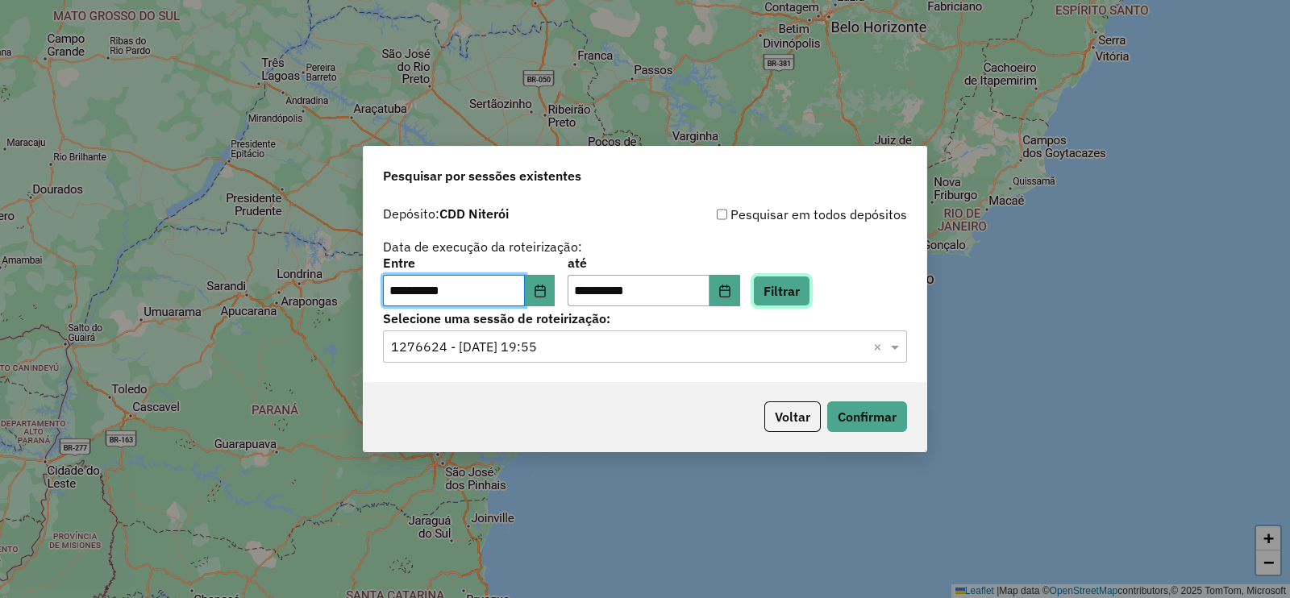
click at [793, 280] on button "Filtrar" at bounding box center [781, 291] width 57 height 31
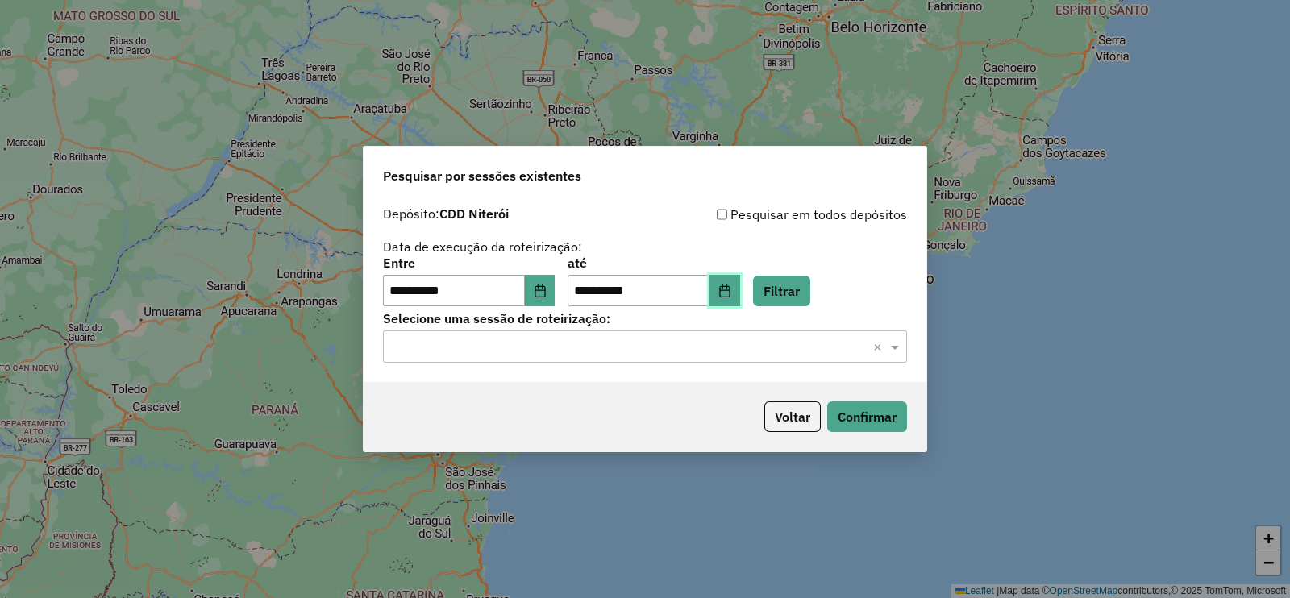
click at [730, 286] on icon "Choose Date" at bounding box center [724, 291] width 10 height 13
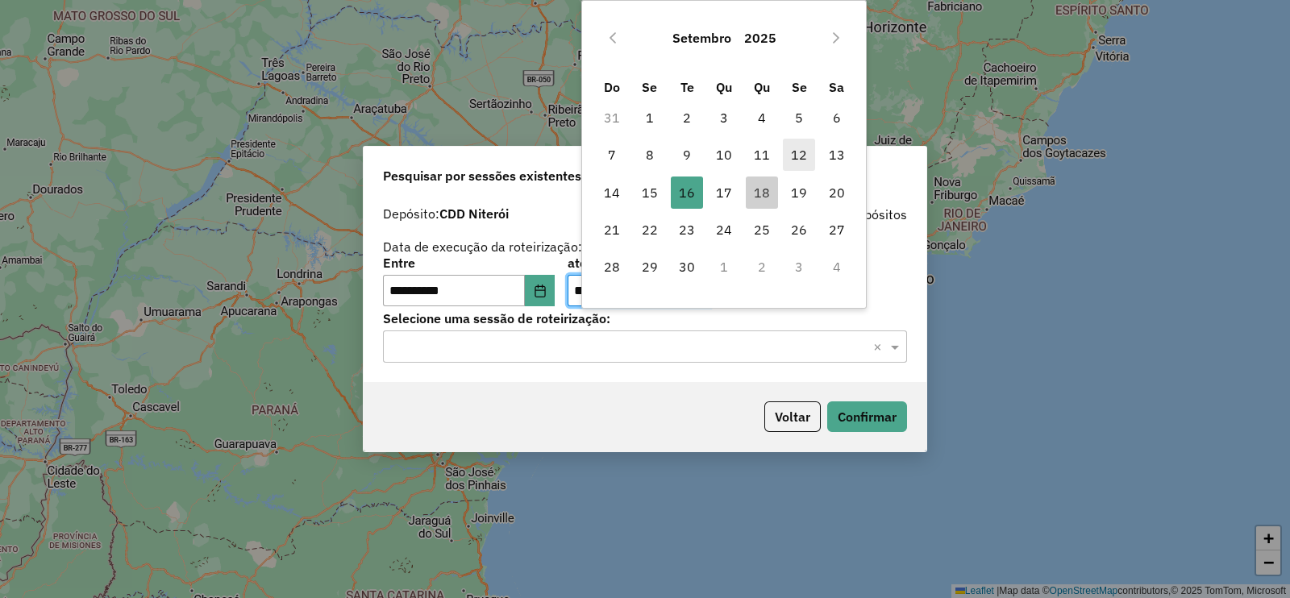
click at [799, 152] on span "12" at bounding box center [799, 155] width 32 height 32
type input "**********"
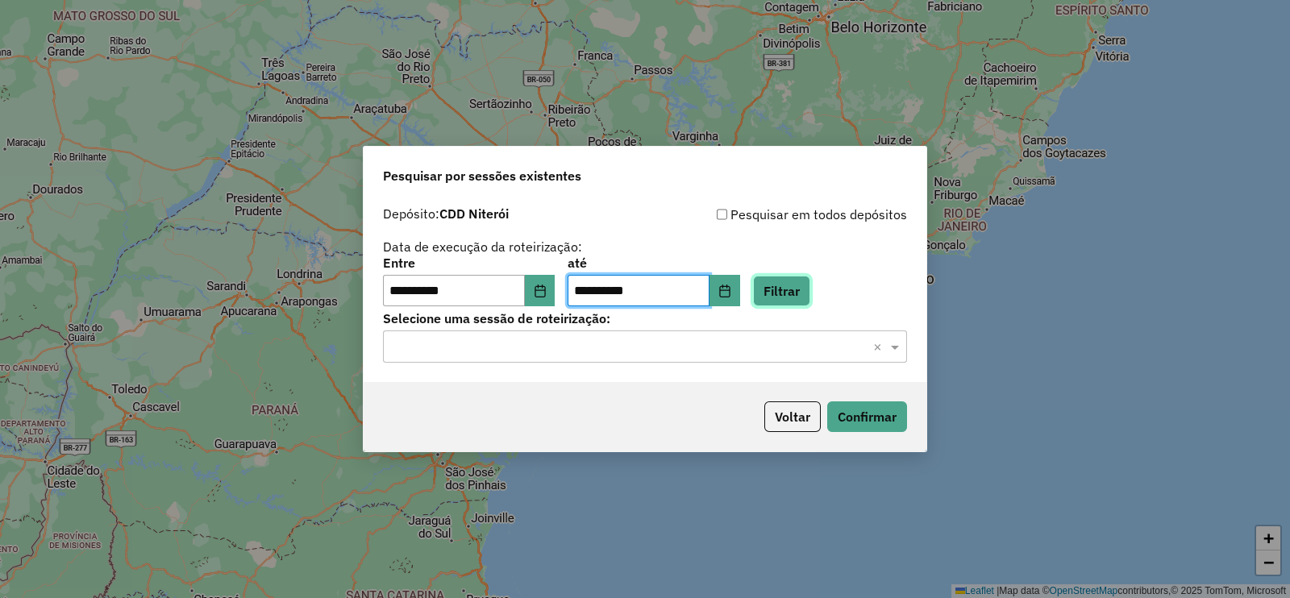
click at [806, 288] on button "Filtrar" at bounding box center [781, 291] width 57 height 31
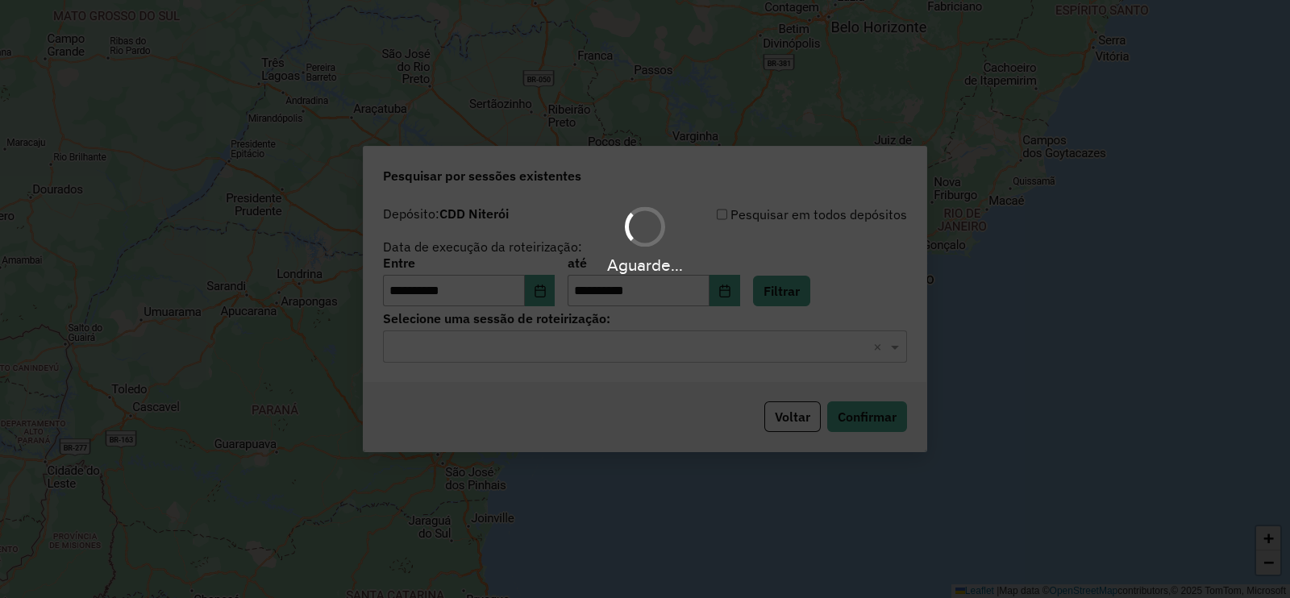
click at [509, 340] on hb-app "**********" at bounding box center [645, 299] width 1290 height 598
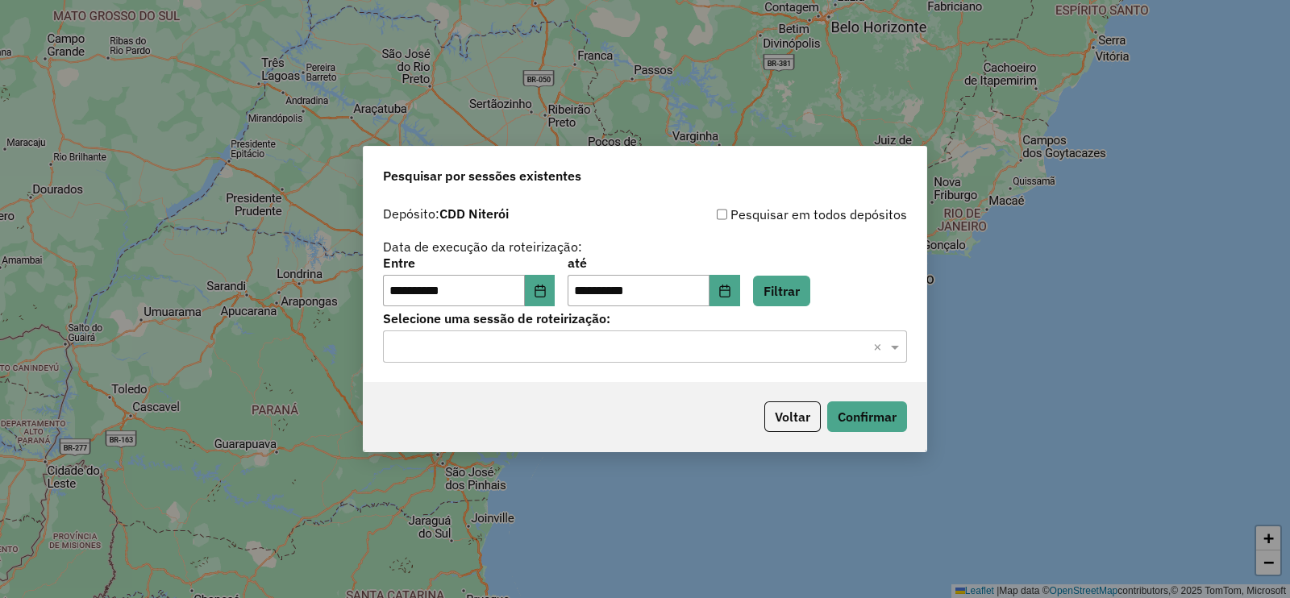
click at [498, 342] on input "text" at bounding box center [629, 347] width 476 height 19
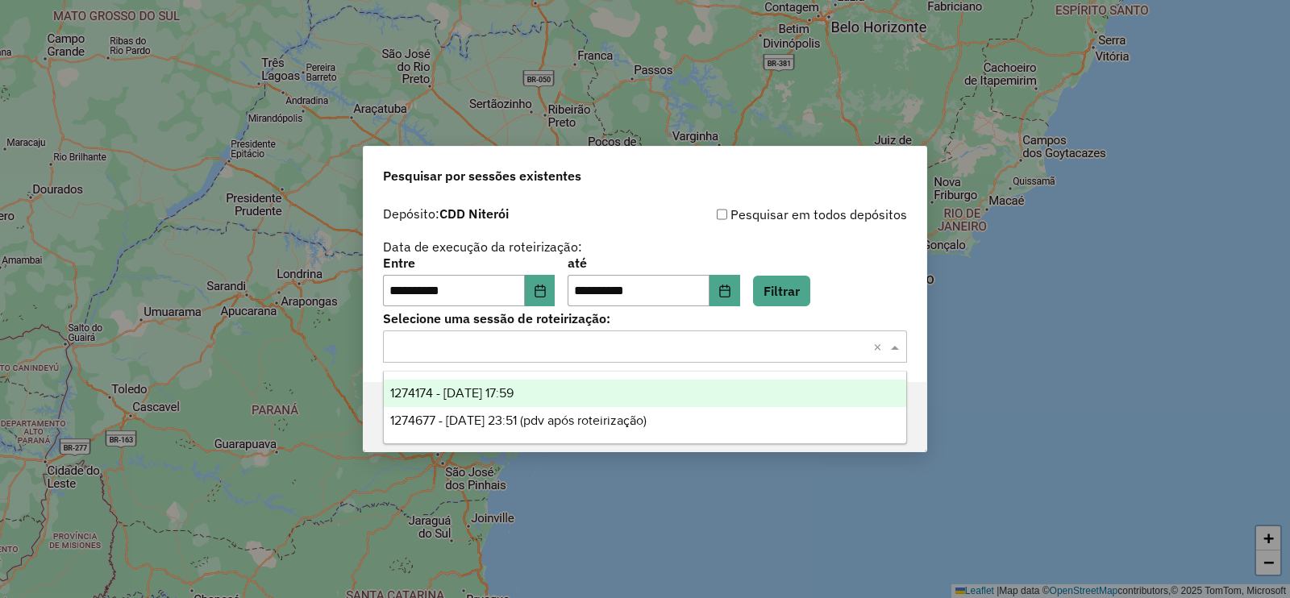
click at [509, 392] on span "1274174 - 12/09/2025 17:59" at bounding box center [451, 393] width 123 height 14
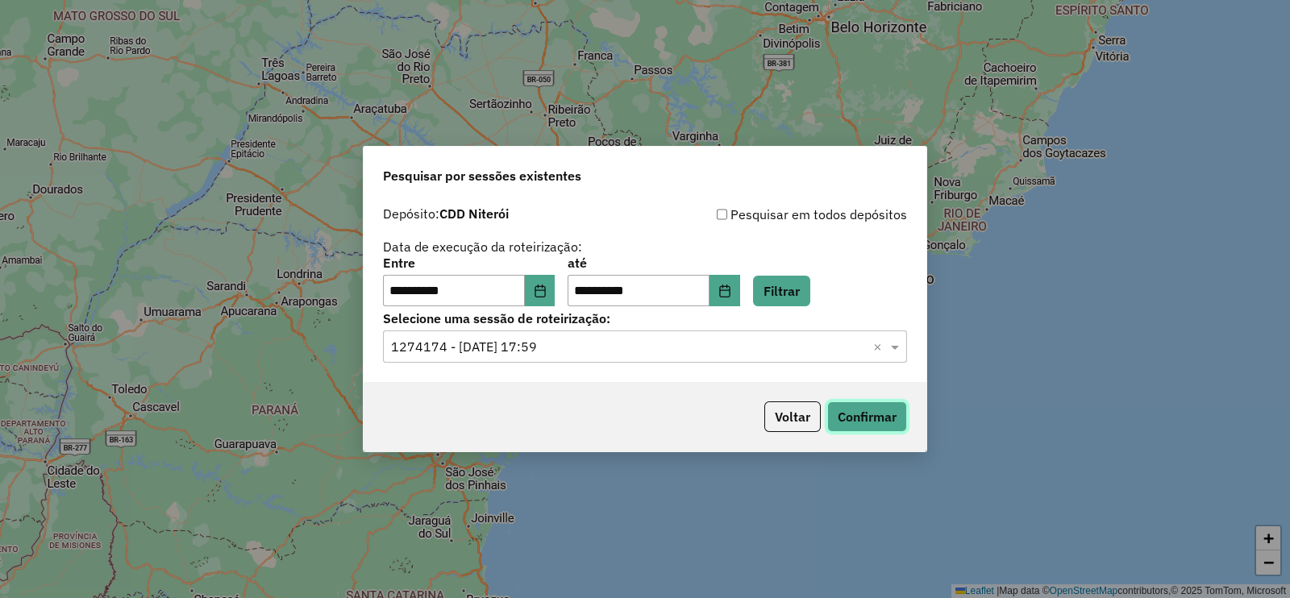
click at [879, 420] on button "Confirmar" at bounding box center [867, 416] width 80 height 31
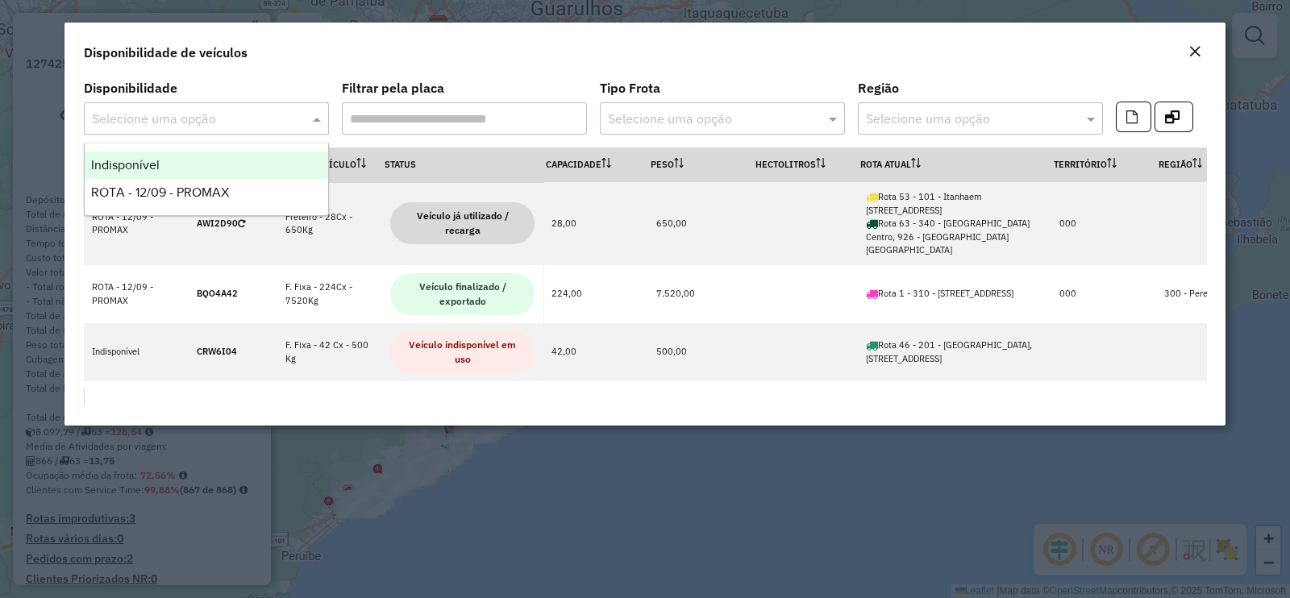
click at [293, 120] on div at bounding box center [206, 118] width 245 height 21
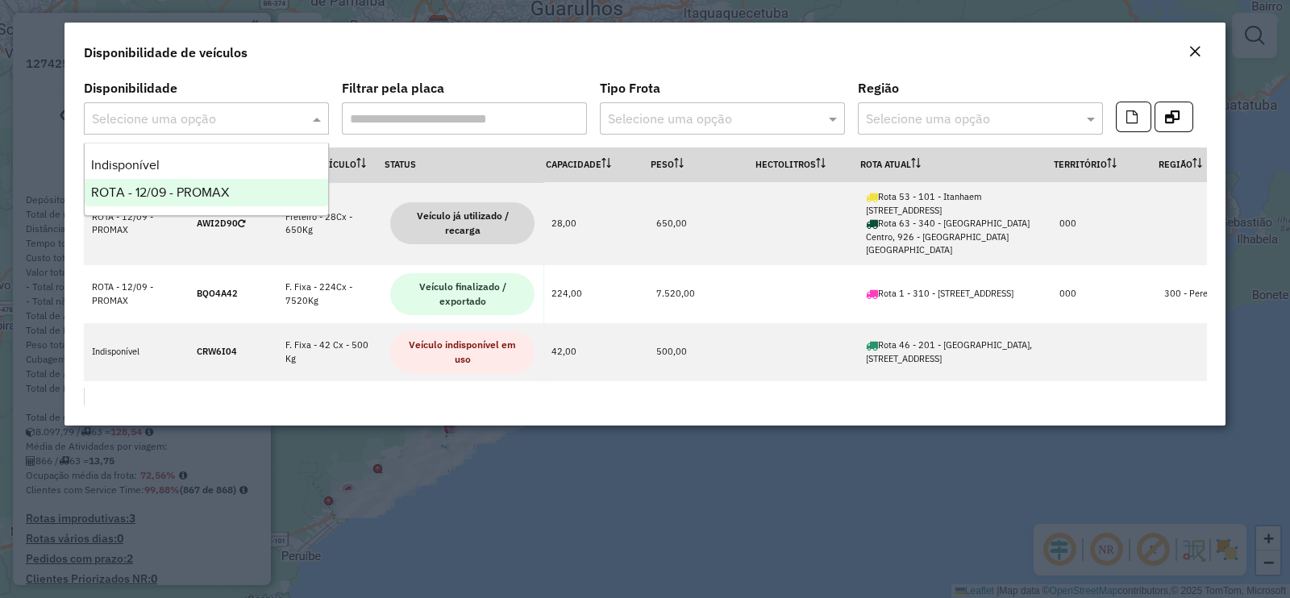
click at [180, 179] on div "ROTA - 12/09 - PROMAX" at bounding box center [206, 192] width 243 height 27
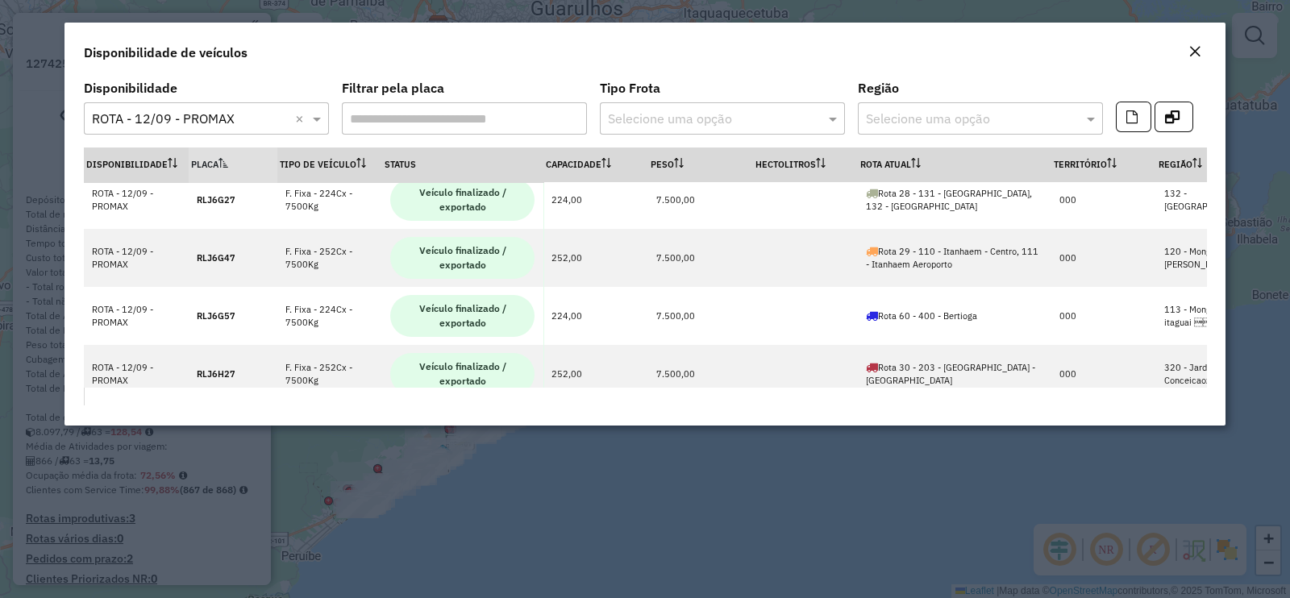
scroll to position [2518, 0]
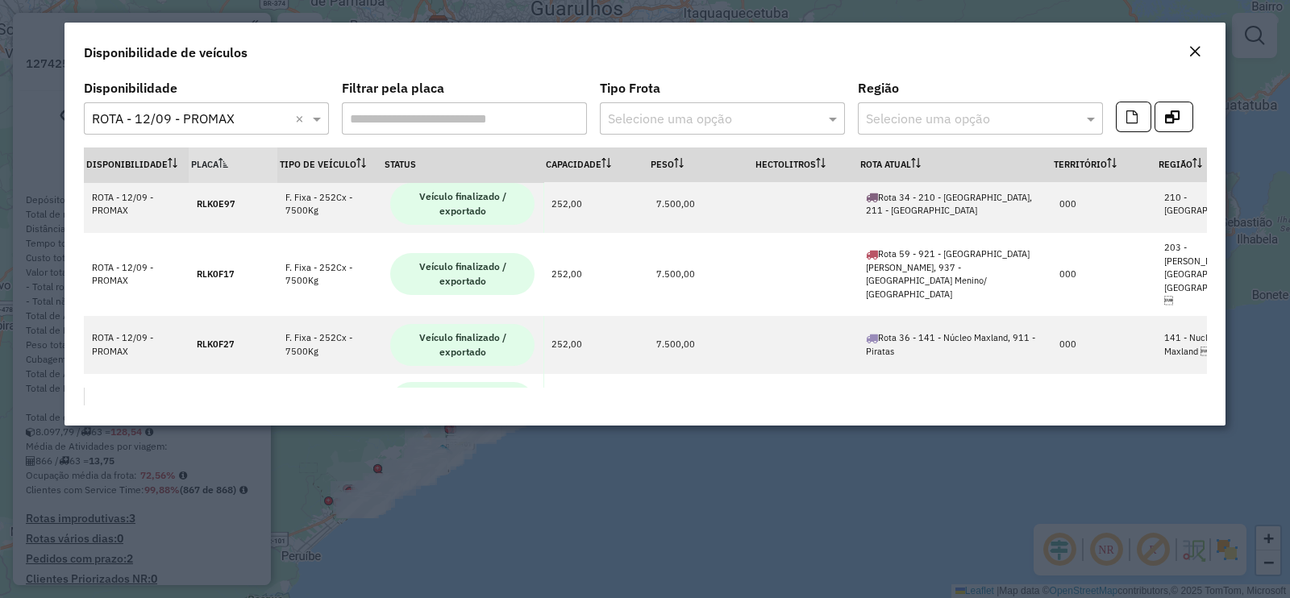
click at [538, 484] on modal-container "Disponibilidade de veículos Disponibilidade Selecione uma opção × ROTA - 12/09 …" at bounding box center [645, 299] width 1290 height 598
click at [1192, 52] on em "Close" at bounding box center [1194, 51] width 13 height 13
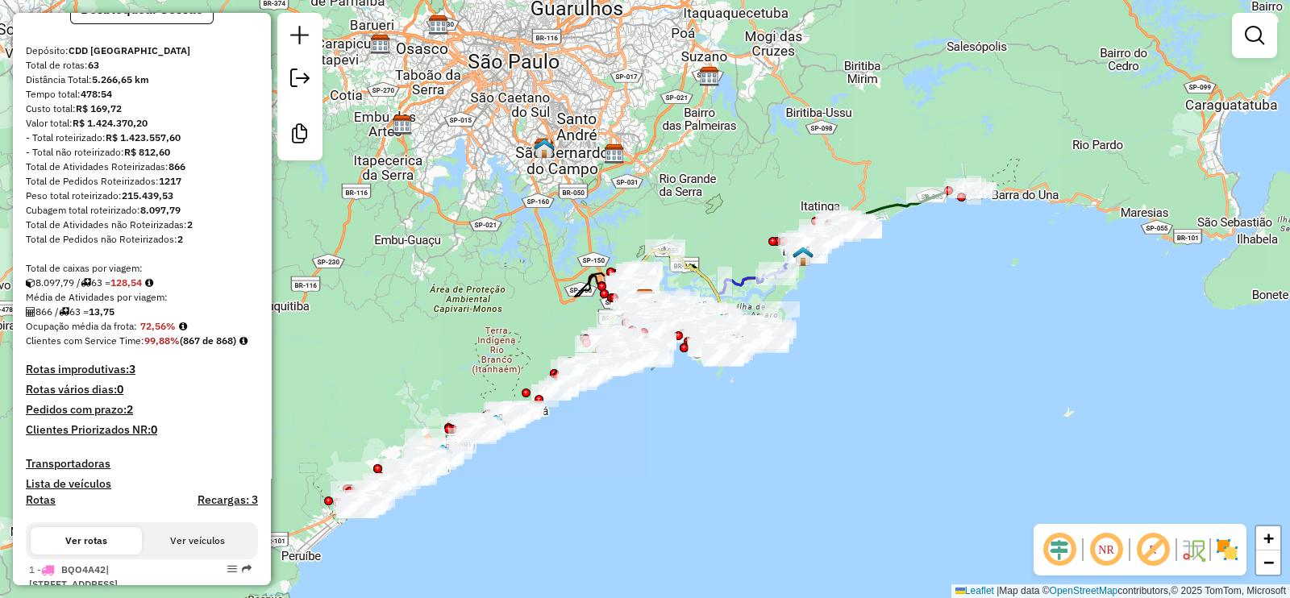
scroll to position [201, 0]
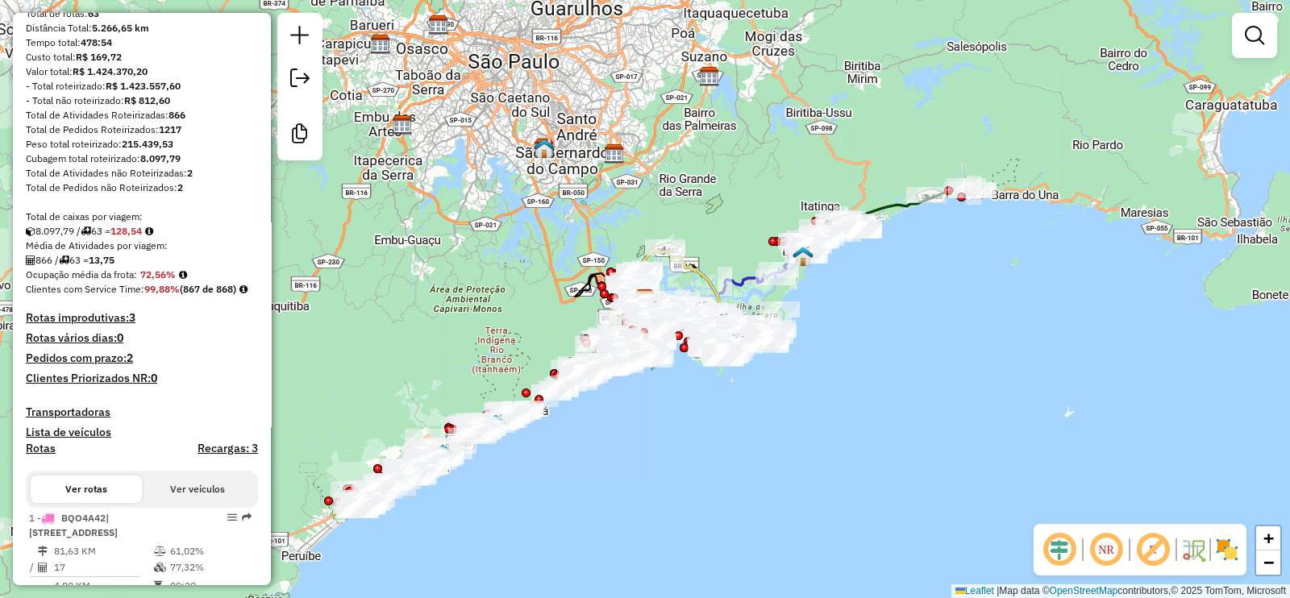
click at [239, 455] on h4 "Recargas: 3" at bounding box center [228, 449] width 60 height 14
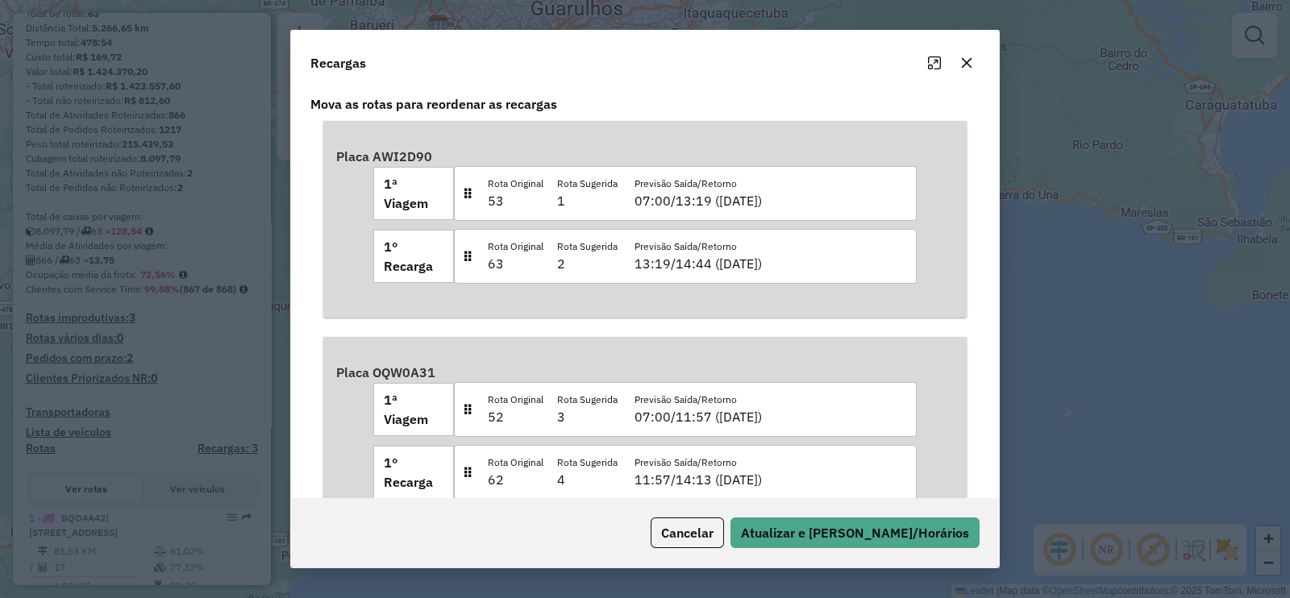
click at [963, 66] on icon "button" at bounding box center [966, 62] width 13 height 13
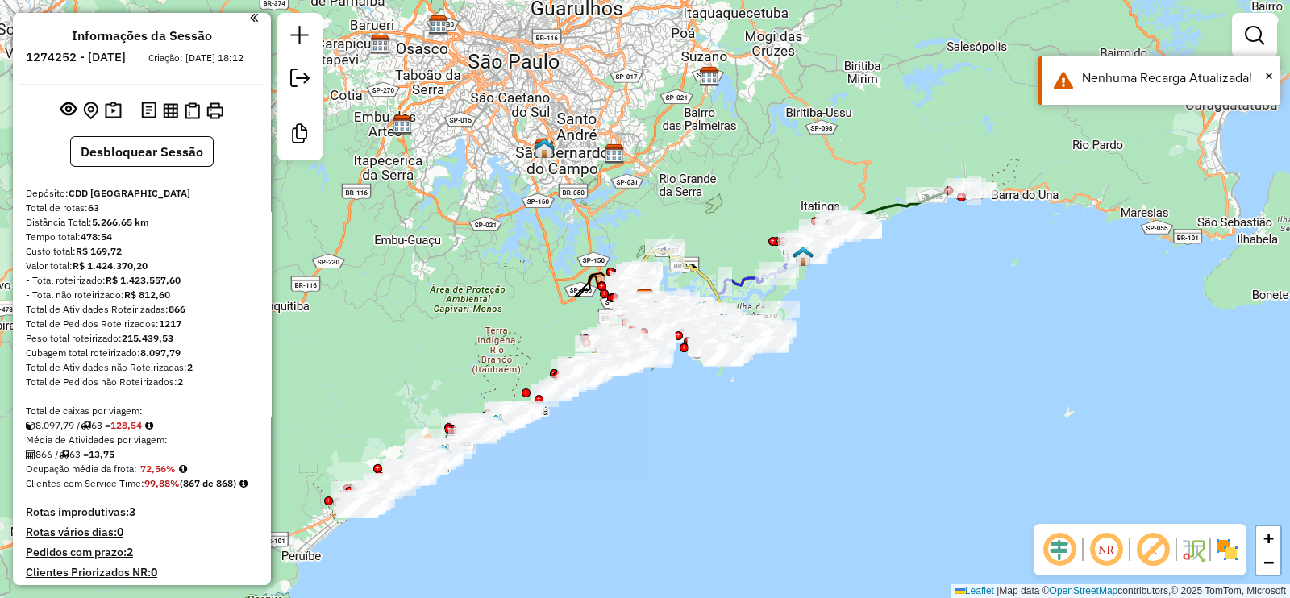
scroll to position [0, 0]
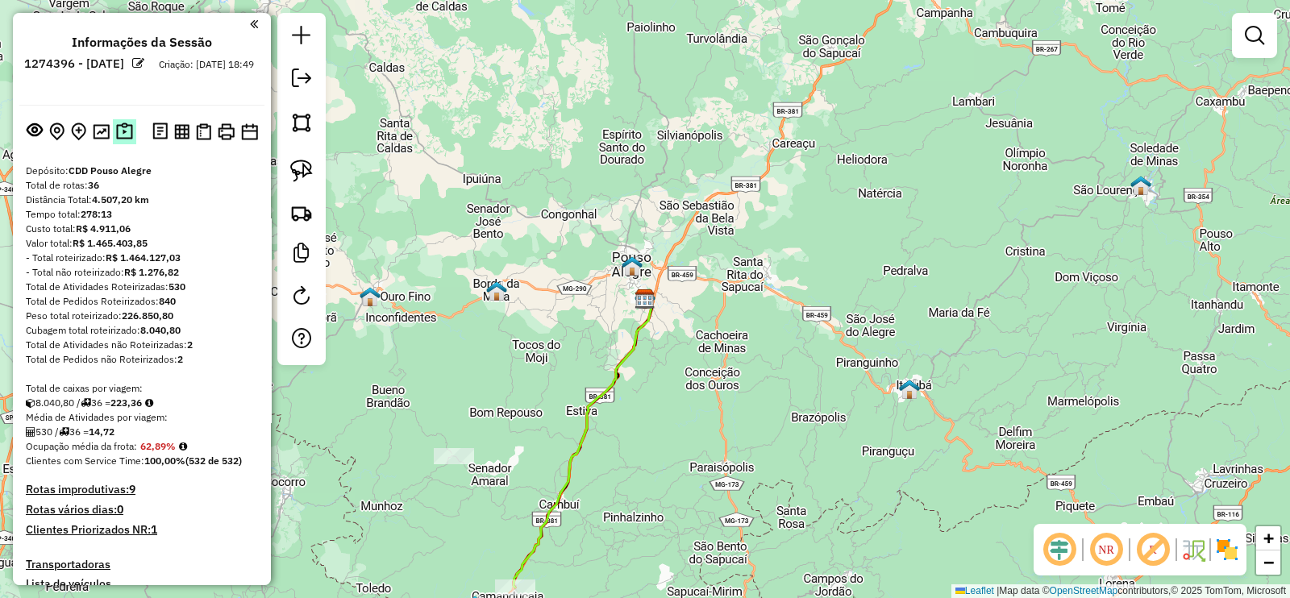
click at [124, 135] on img at bounding box center [124, 132] width 17 height 19
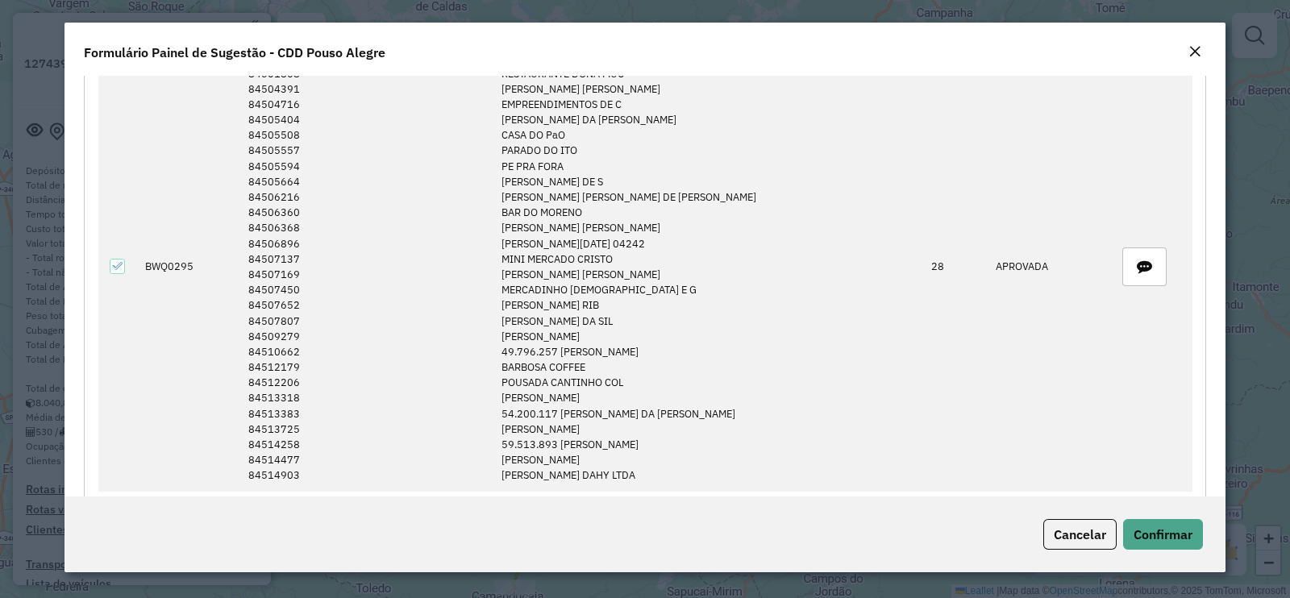
scroll to position [1108, 0]
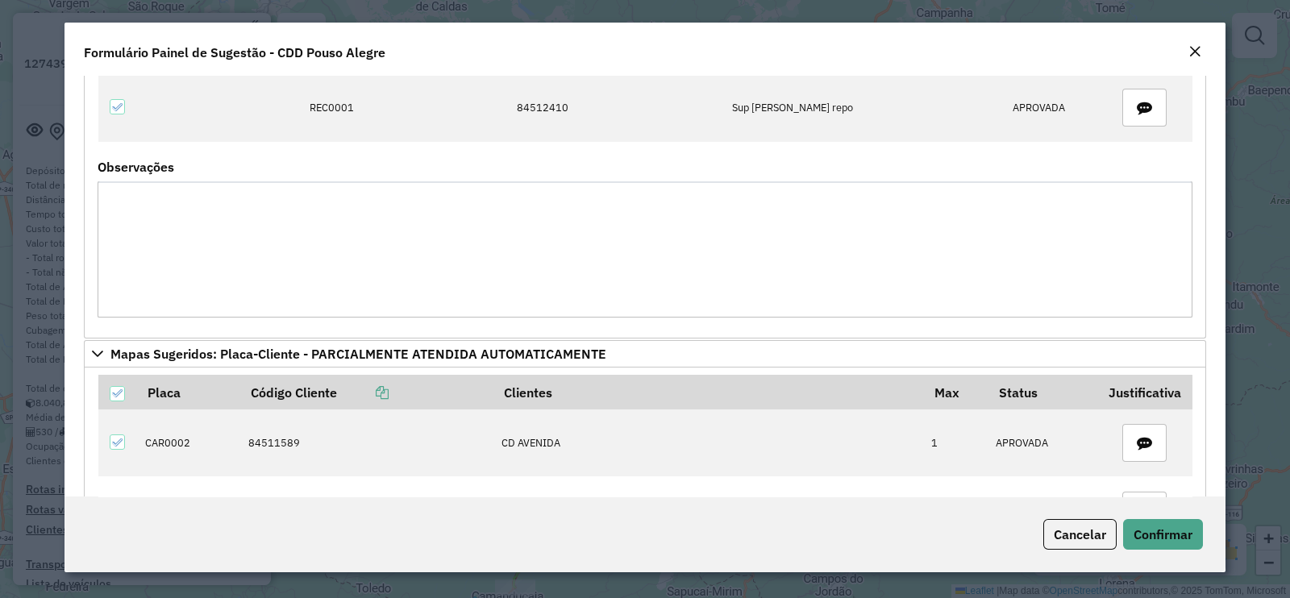
click at [1184, 54] on button "Close" at bounding box center [1194, 52] width 23 height 21
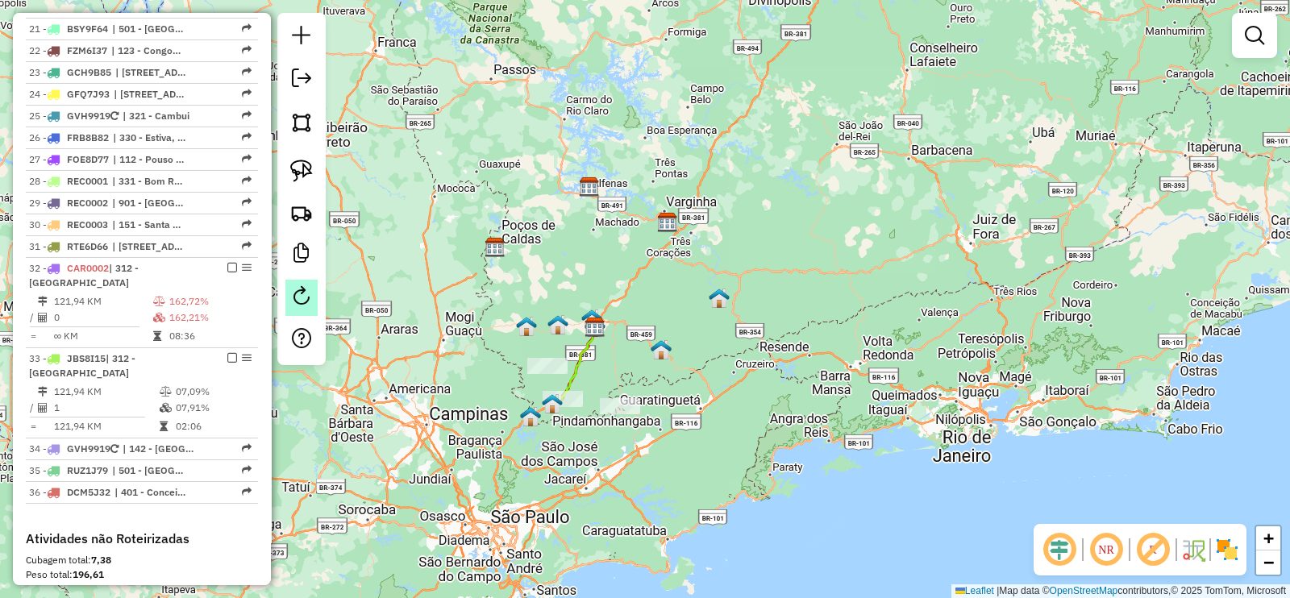
click at [306, 297] on em at bounding box center [301, 295] width 19 height 19
select select "*"
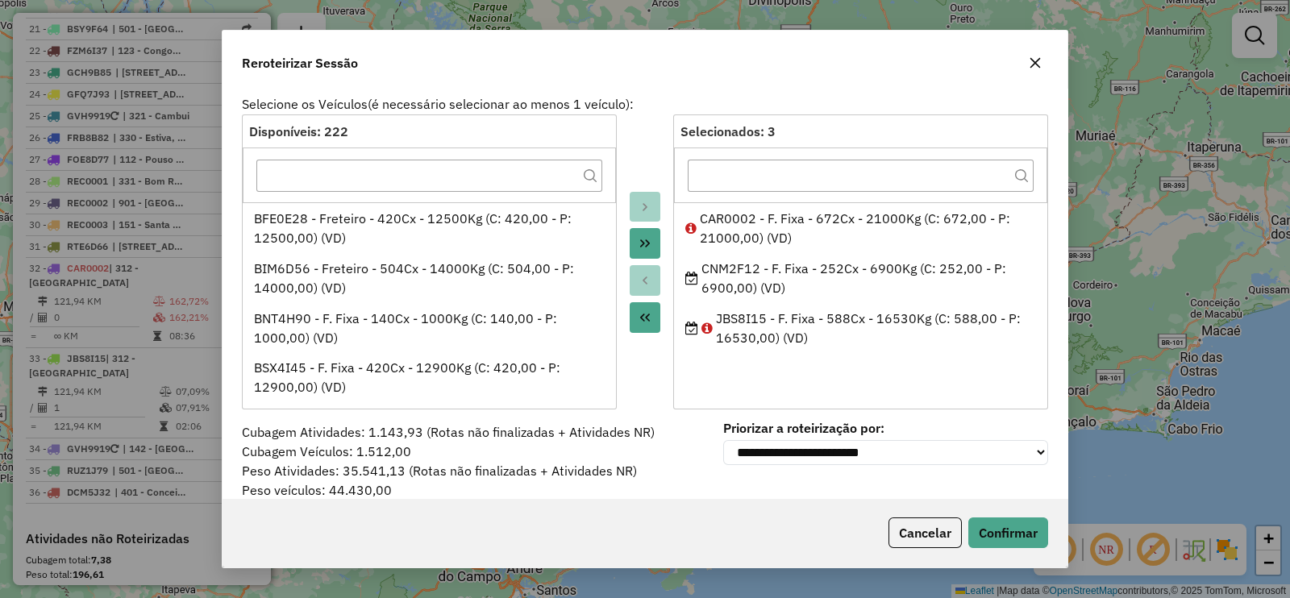
click at [1033, 59] on icon "button" at bounding box center [1035, 62] width 13 height 13
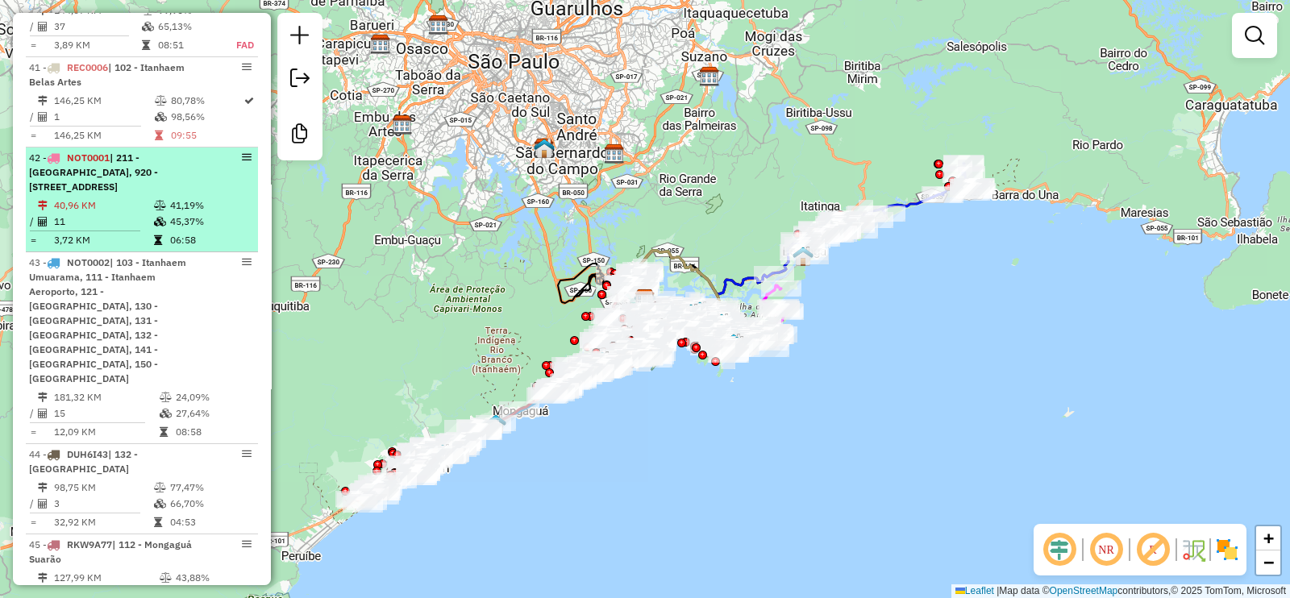
scroll to position [4394, 0]
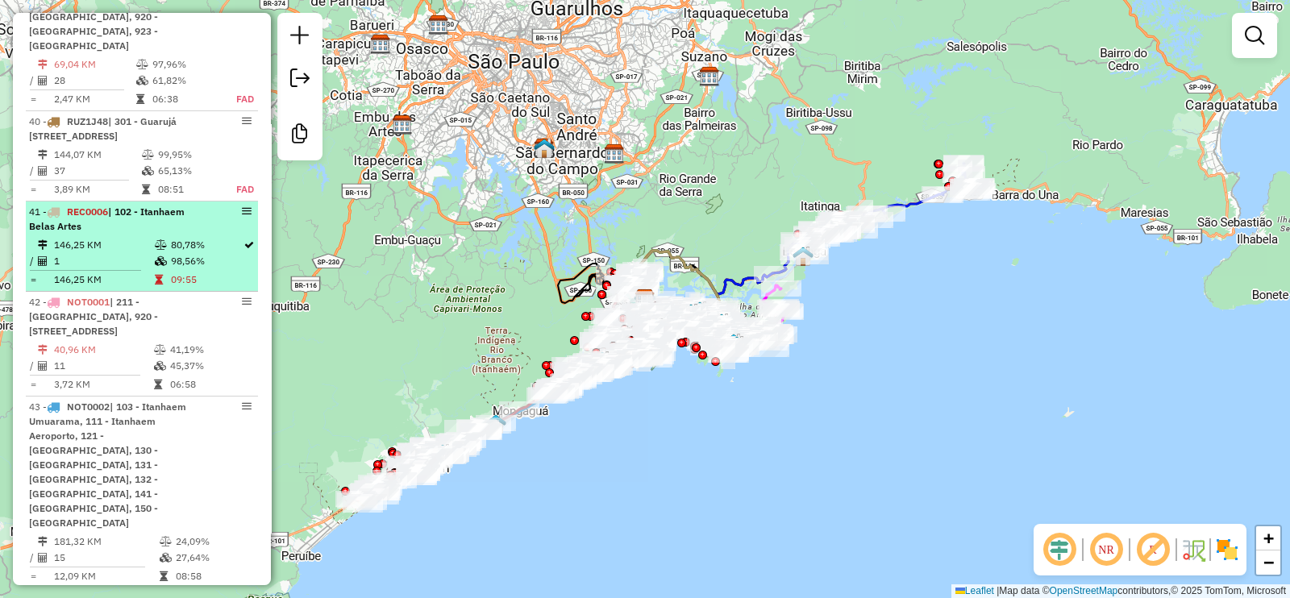
click at [148, 205] on div "41 - REC0006 | 102 - Itanhaem Belas Artes" at bounding box center [114, 219] width 171 height 29
select select "**********"
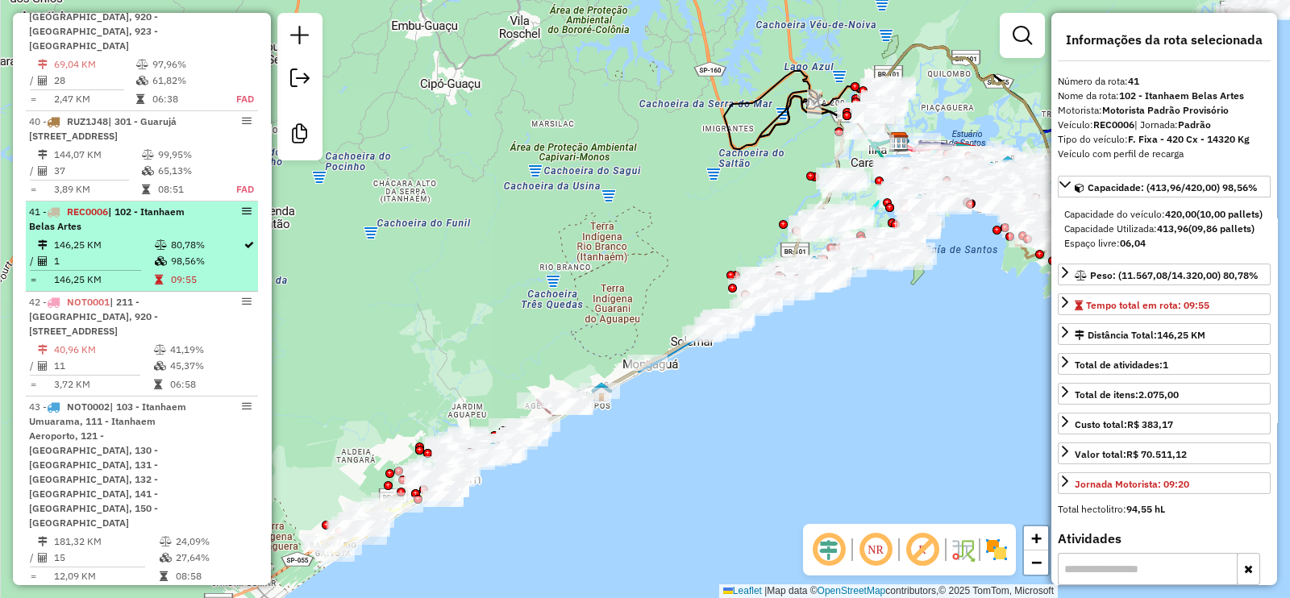
click at [148, 205] on div "41 - REC0006 | 102 - Itanhaem Belas Artes" at bounding box center [114, 219] width 171 height 29
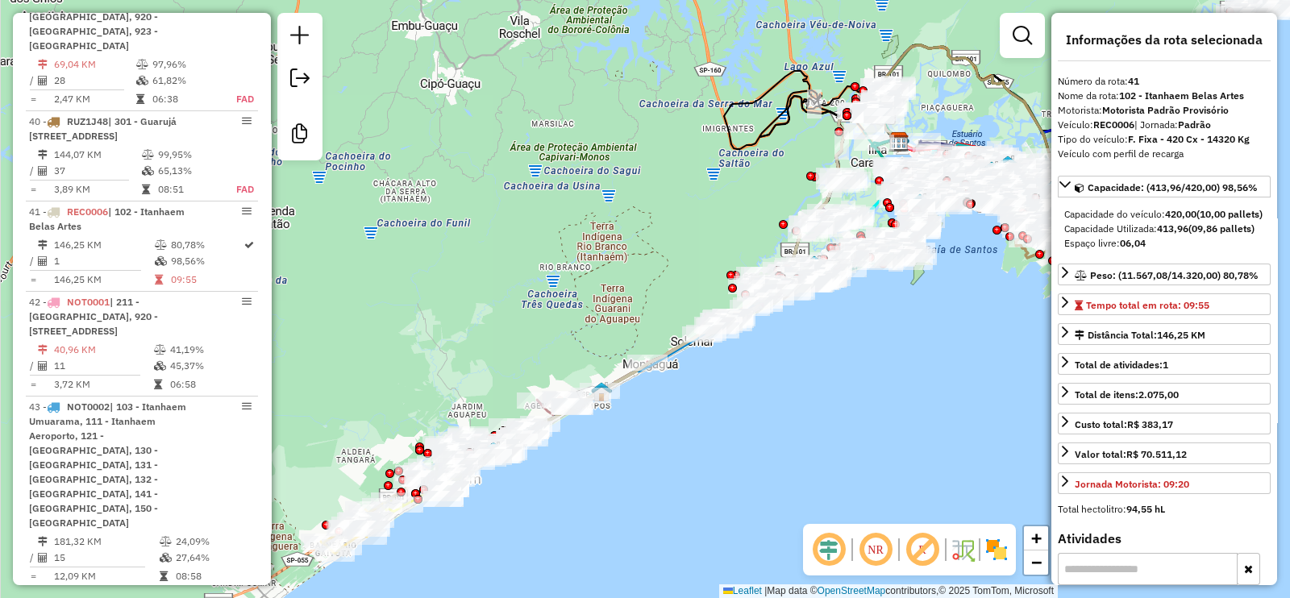
click at [928, 547] on em at bounding box center [922, 549] width 39 height 39
click at [830, 548] on em at bounding box center [828, 549] width 39 height 39
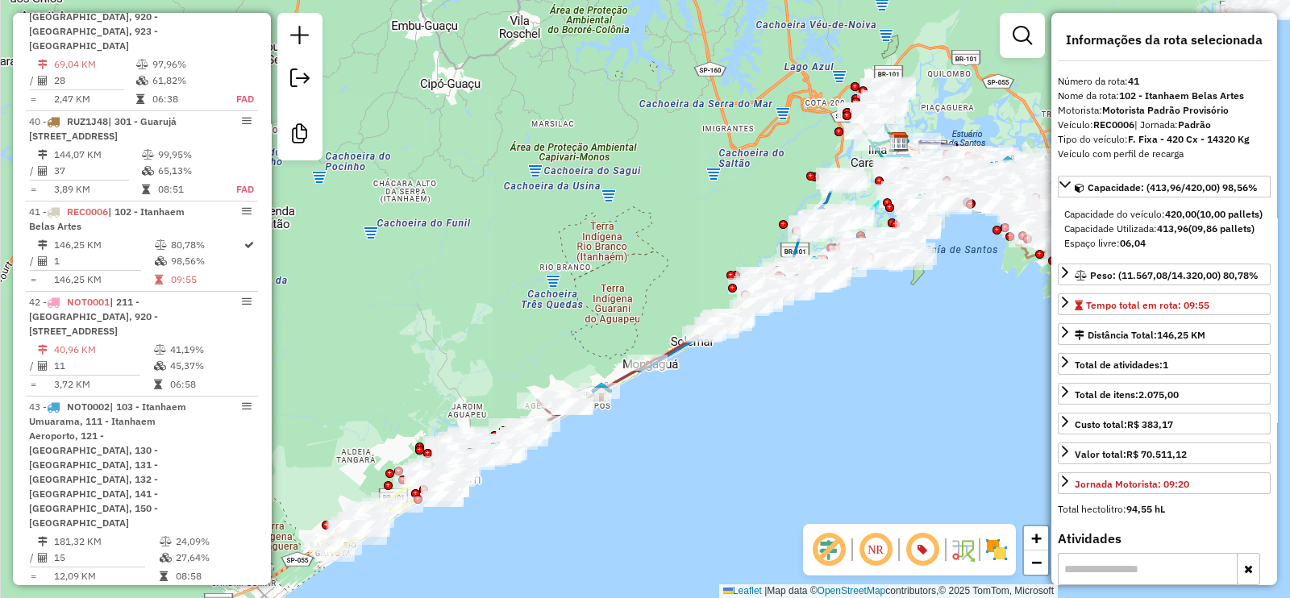
click at [955, 546] on img at bounding box center [963, 550] width 26 height 26
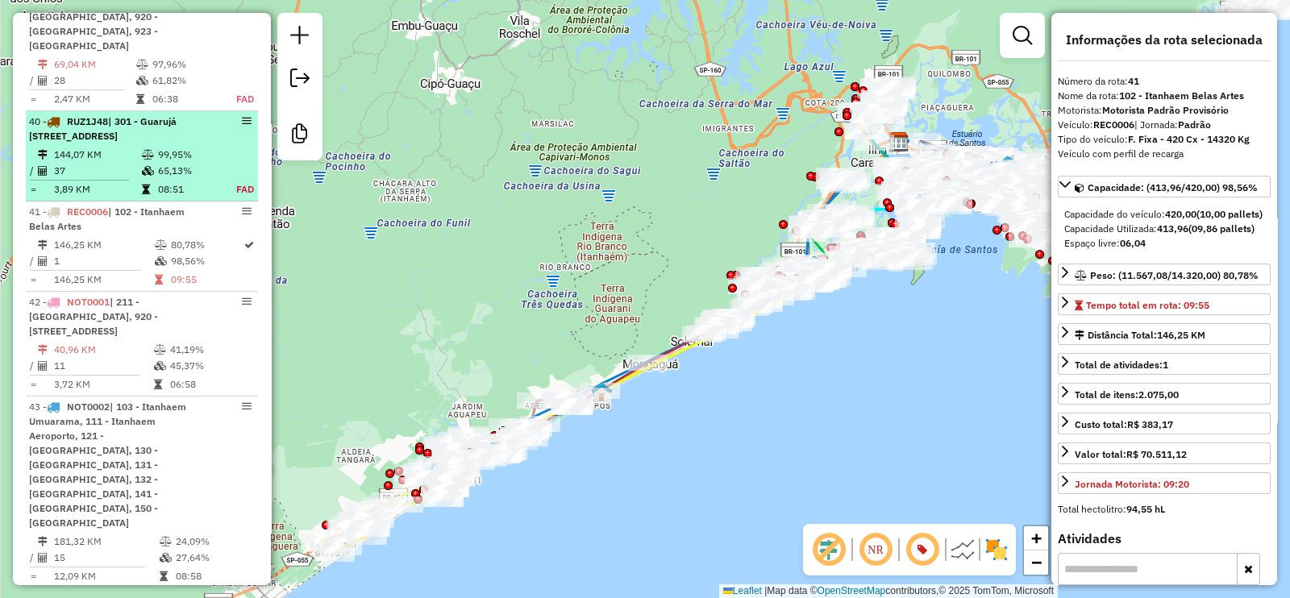
click at [169, 163] on td "65,13%" at bounding box center [188, 171] width 63 height 16
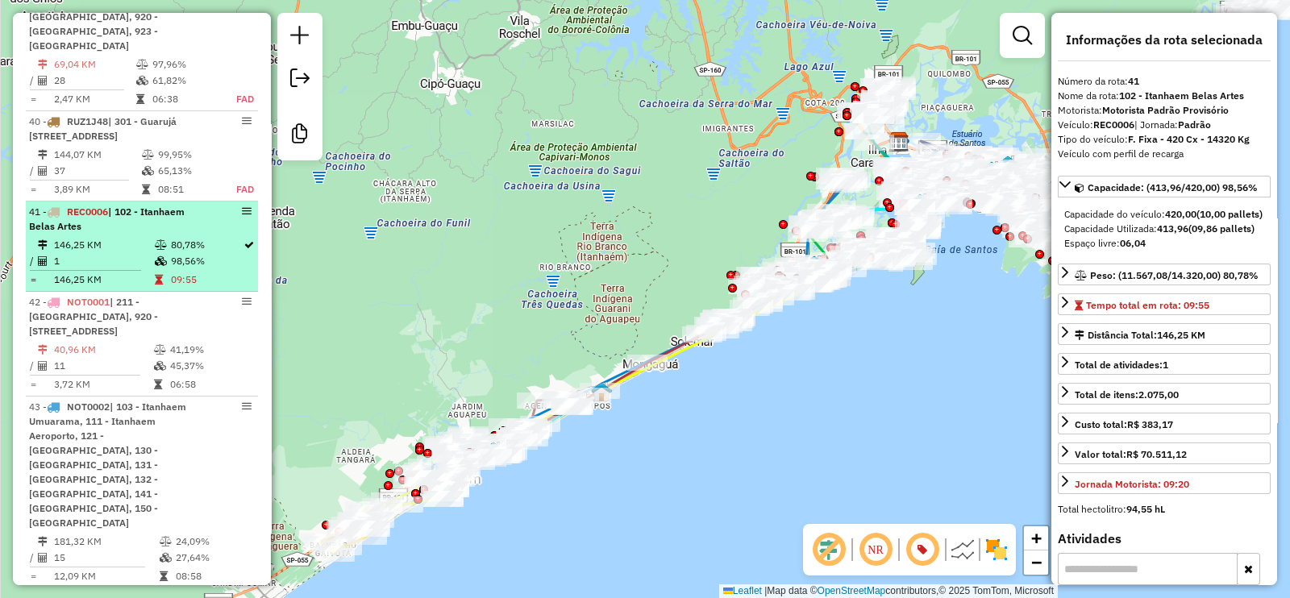
click at [166, 205] on div "41 - REC0006 | 102 - Itanhaem Belas Artes" at bounding box center [114, 219] width 171 height 29
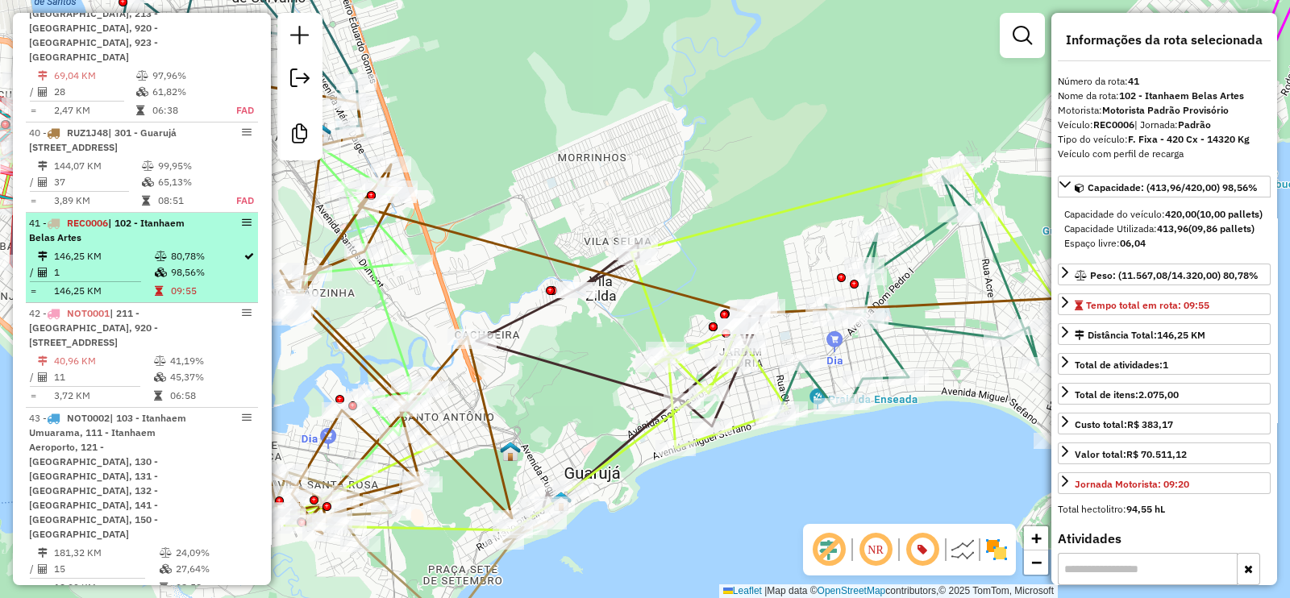
click at [164, 216] on div "41 - REC0006 | 102 - Itanhaem Belas Artes" at bounding box center [114, 230] width 171 height 29
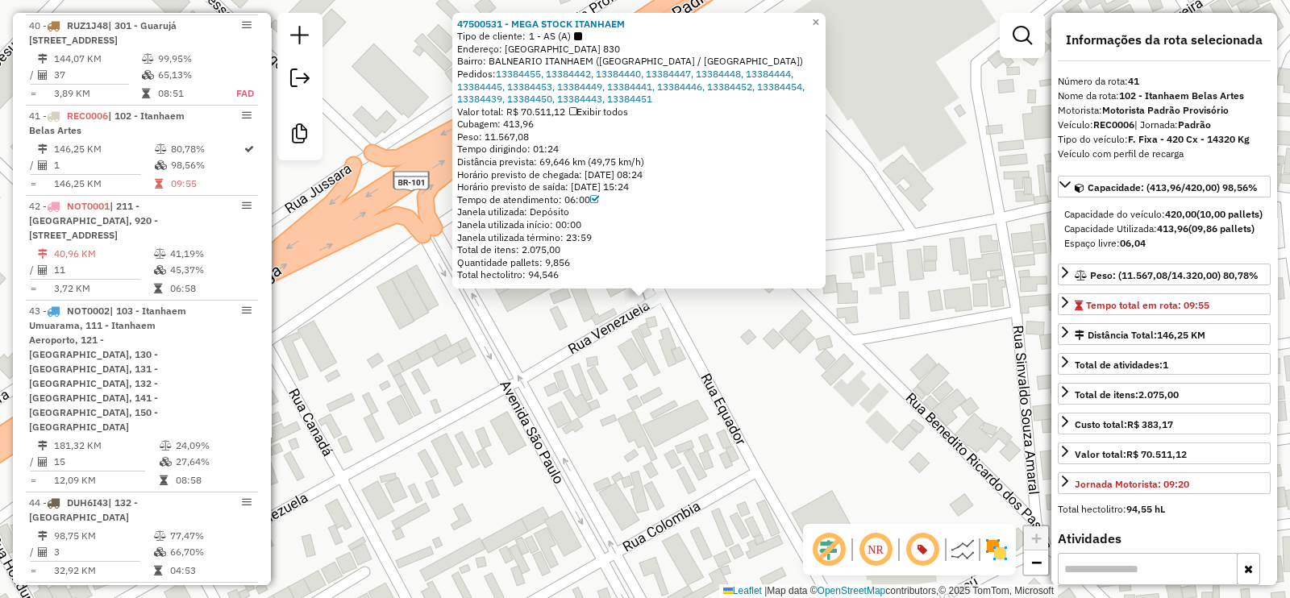
scroll to position [4515, 0]
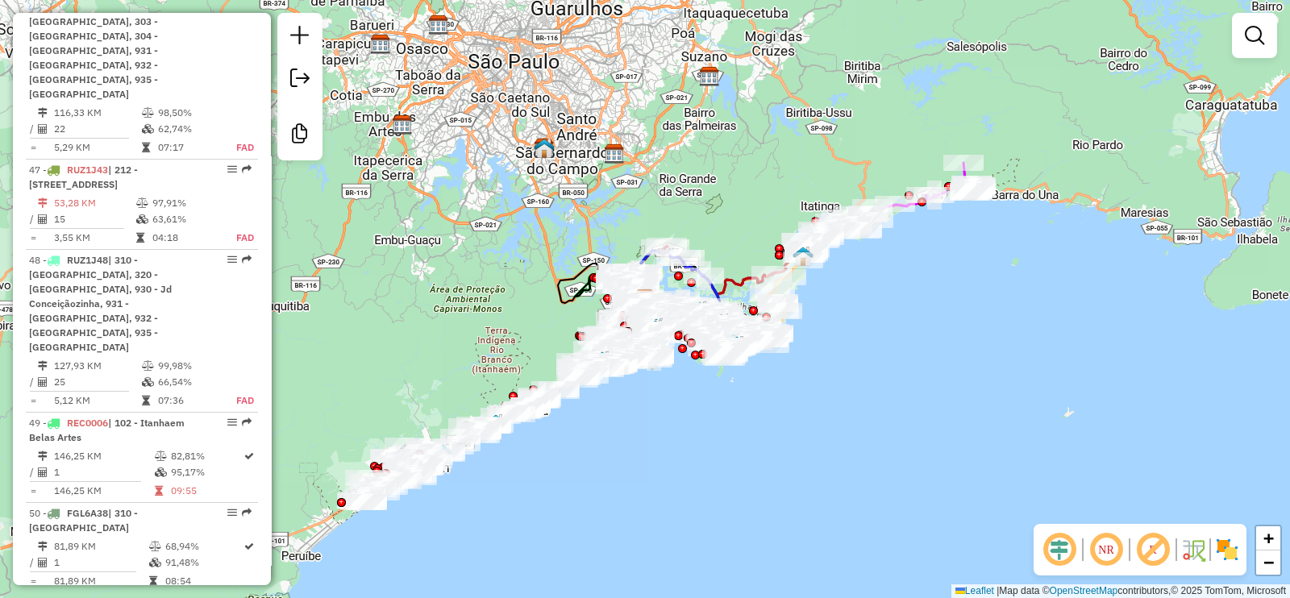
scroll to position [5139, 0]
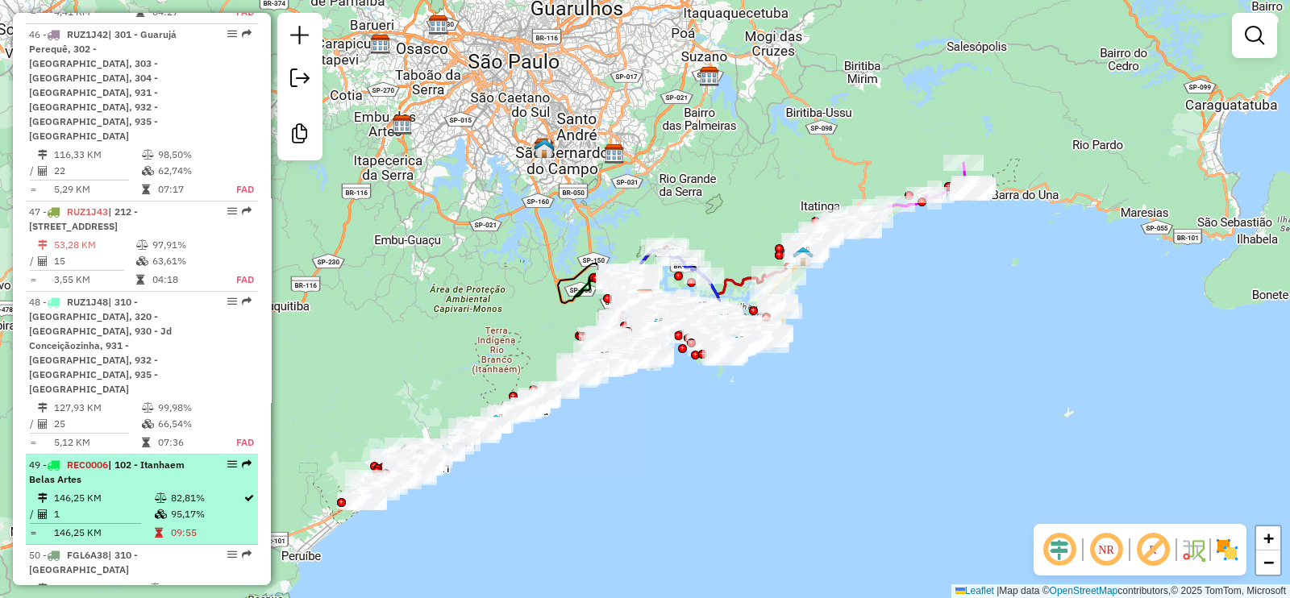
click at [170, 490] on td "82,81%" at bounding box center [206, 498] width 73 height 16
select select "**********"
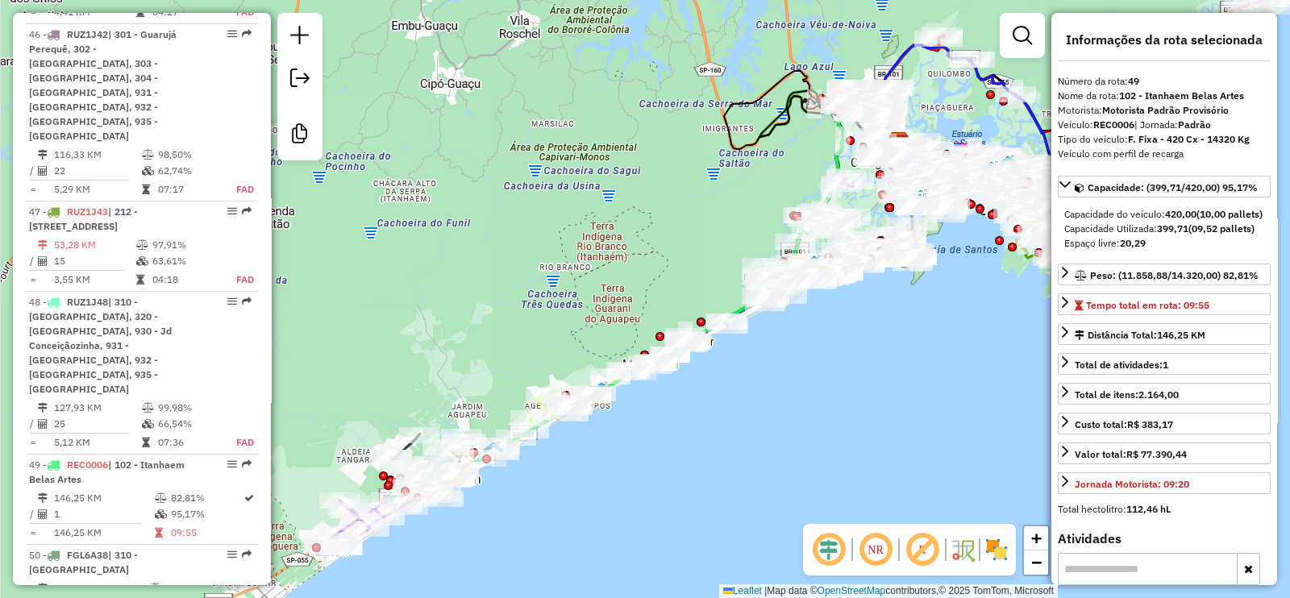
click at [917, 555] on em at bounding box center [922, 549] width 39 height 39
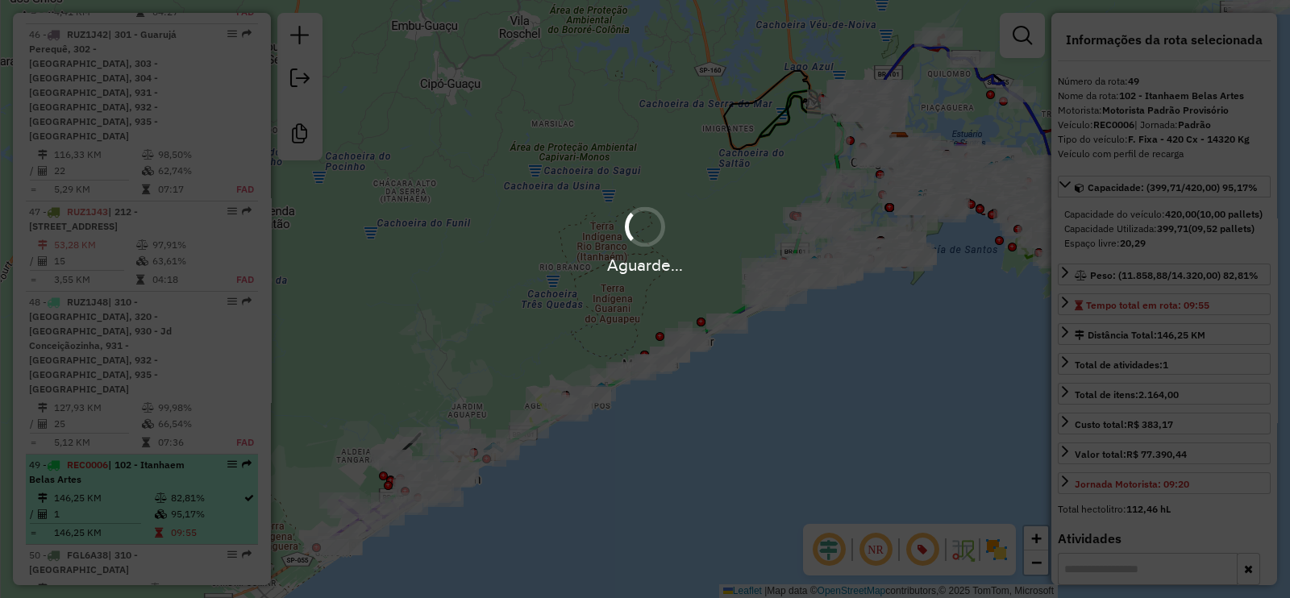
click at [185, 490] on td "82,81%" at bounding box center [206, 498] width 73 height 16
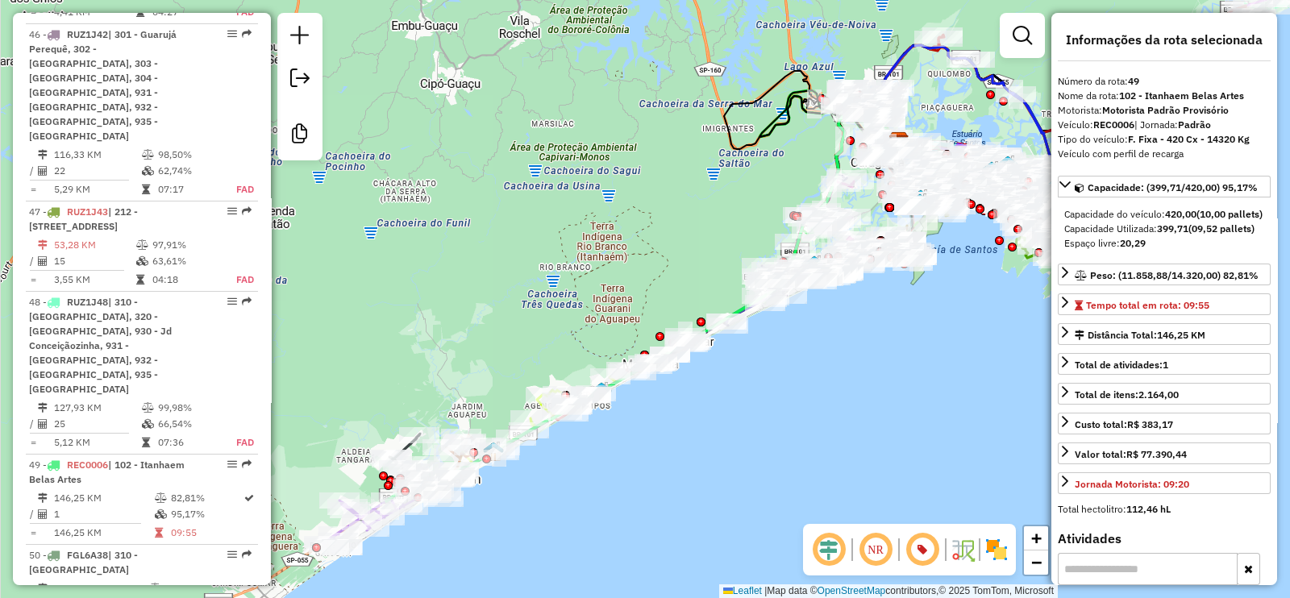
click at [833, 553] on em at bounding box center [828, 549] width 39 height 39
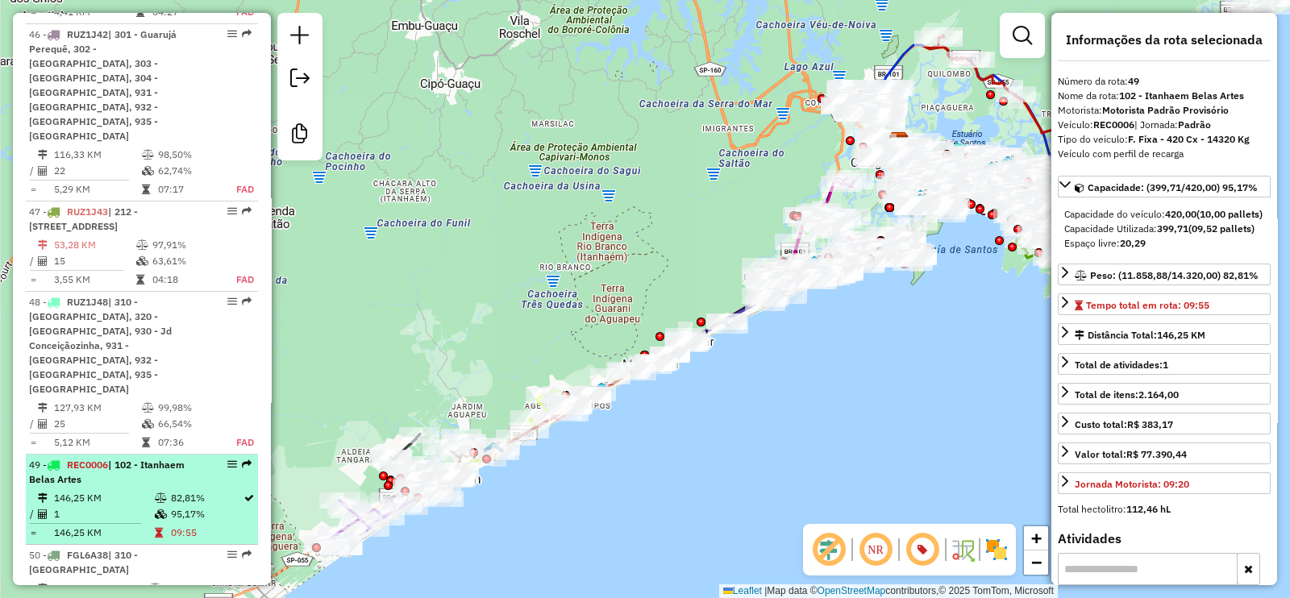
click at [157, 490] on td at bounding box center [162, 498] width 16 height 16
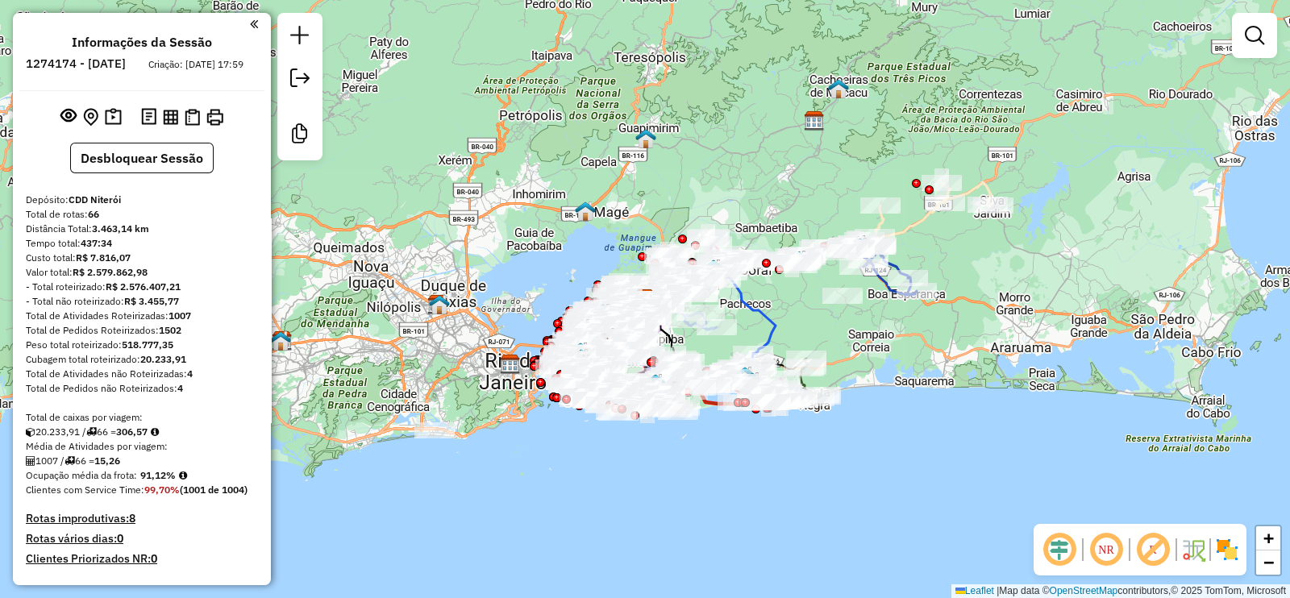
scroll to position [1008, 0]
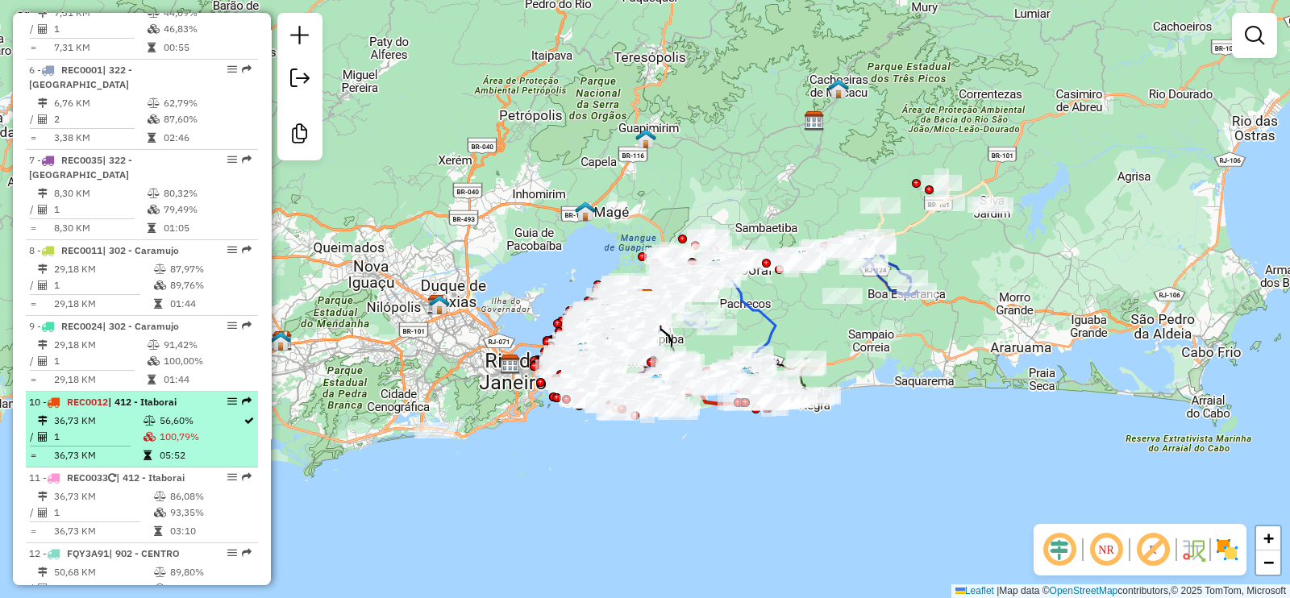
click at [143, 425] on td at bounding box center [151, 421] width 16 height 16
select select "**********"
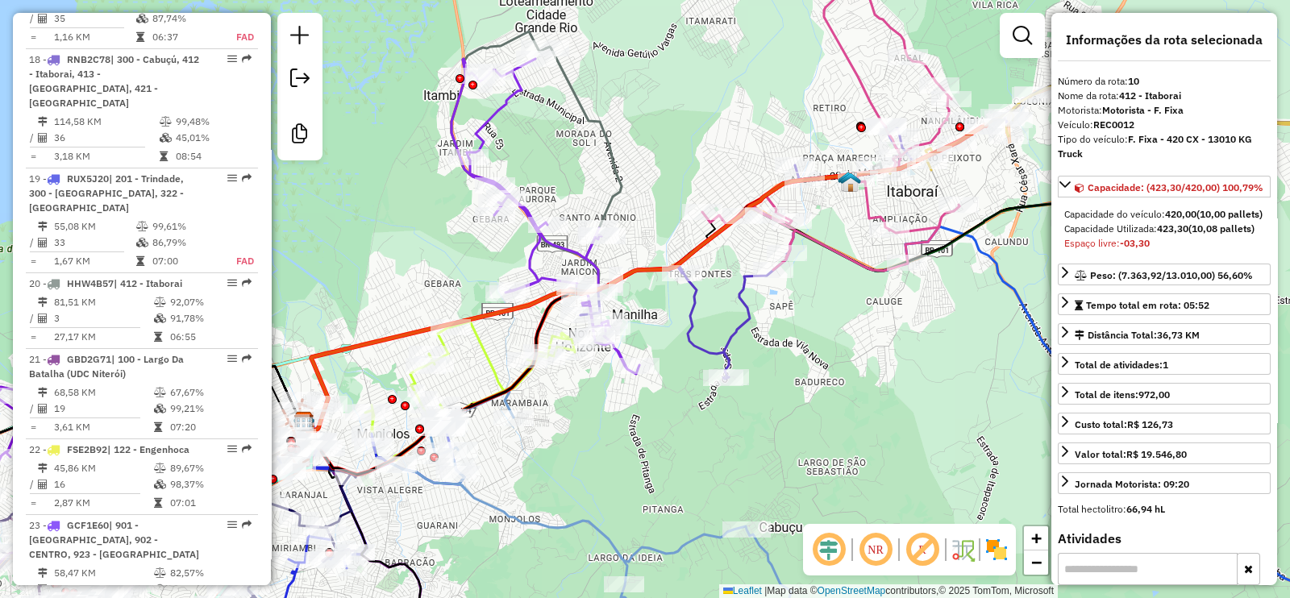
scroll to position [2720, 0]
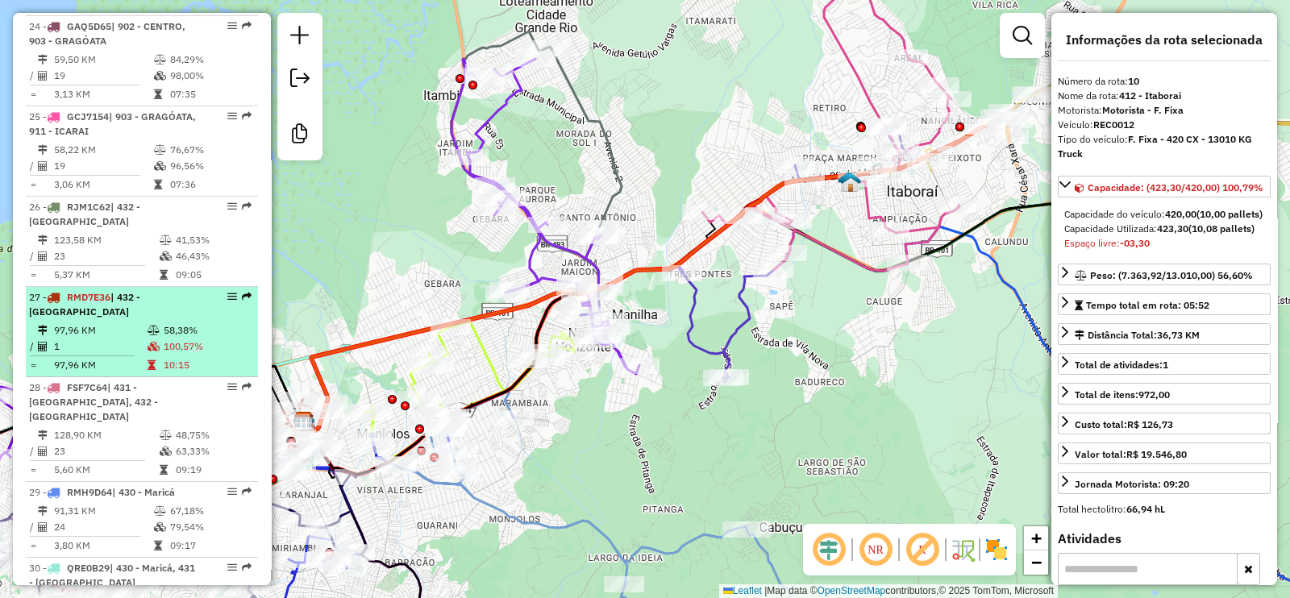
click at [179, 322] on td "58,38%" at bounding box center [207, 330] width 89 height 16
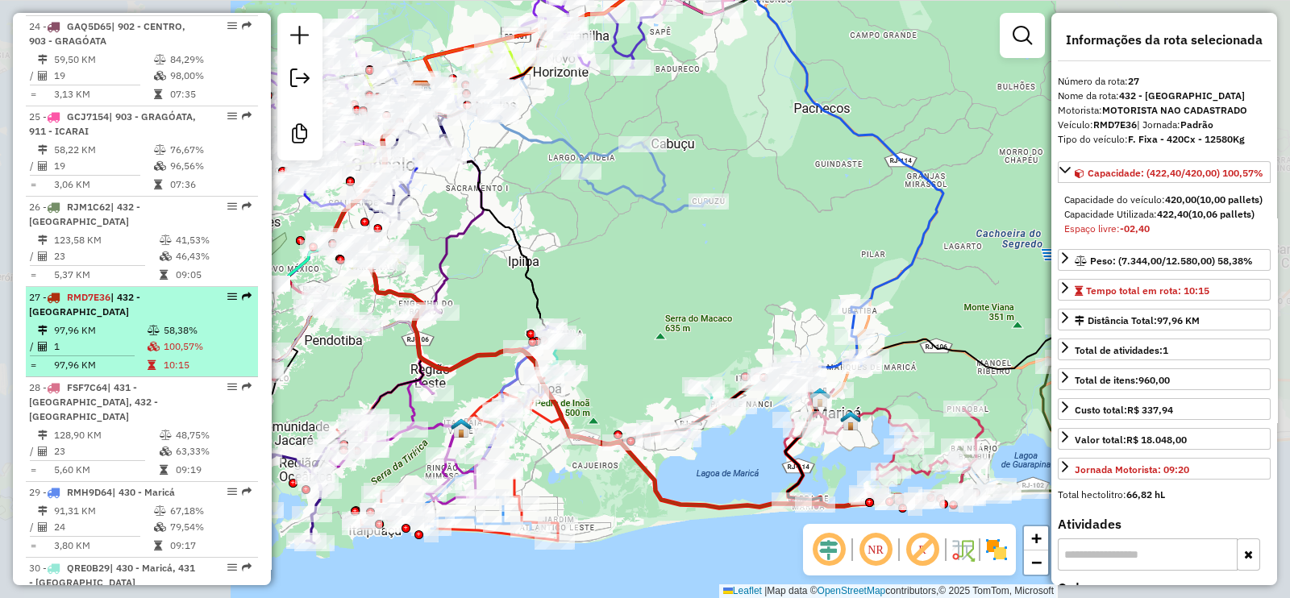
click at [179, 322] on td "58,38%" at bounding box center [207, 330] width 89 height 16
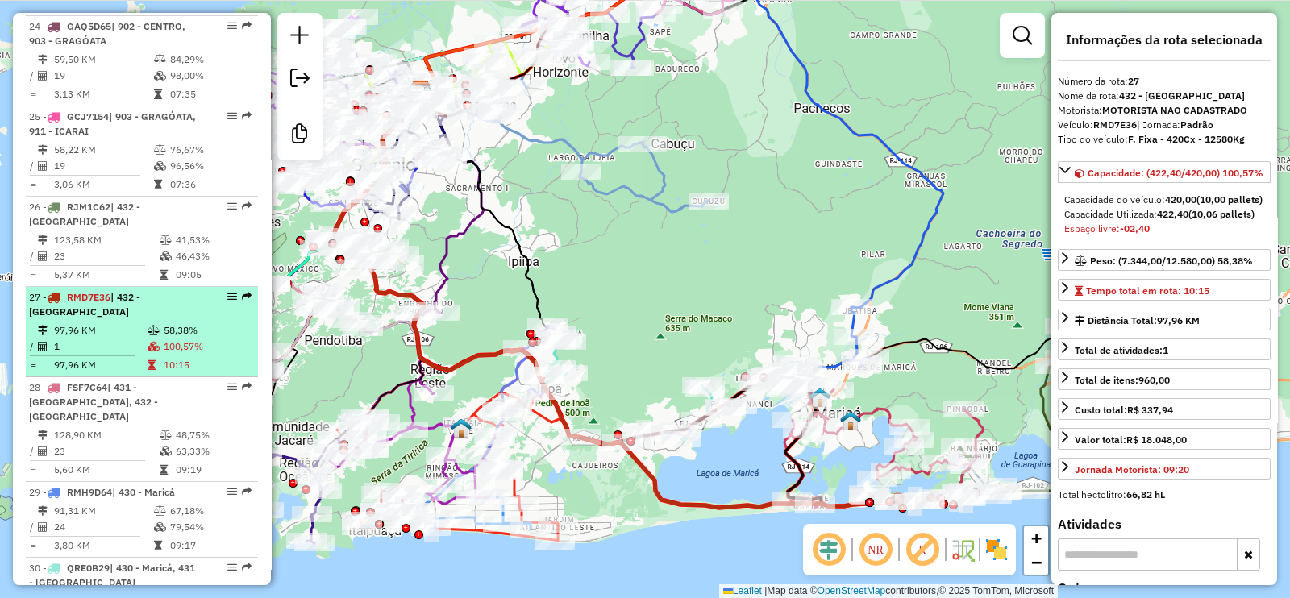
click at [179, 322] on td "58,38%" at bounding box center [207, 330] width 89 height 16
